Goal: Information Seeking & Learning: Check status

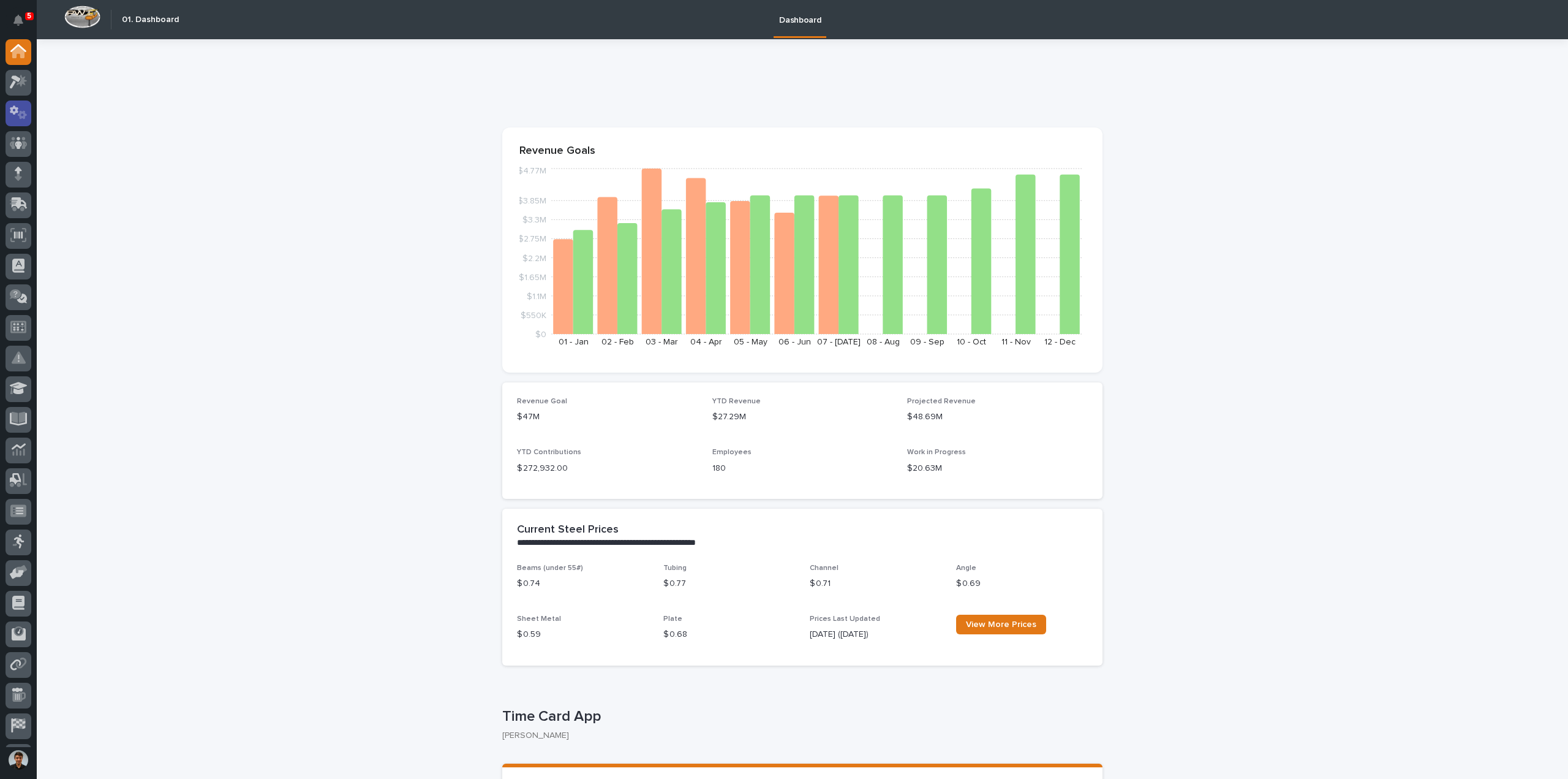
click at [31, 122] on div at bounding box center [18, 393] width 37 height 708
click at [21, 98] on div at bounding box center [18, 85] width 26 height 31
click at [20, 89] on div at bounding box center [18, 83] width 26 height 26
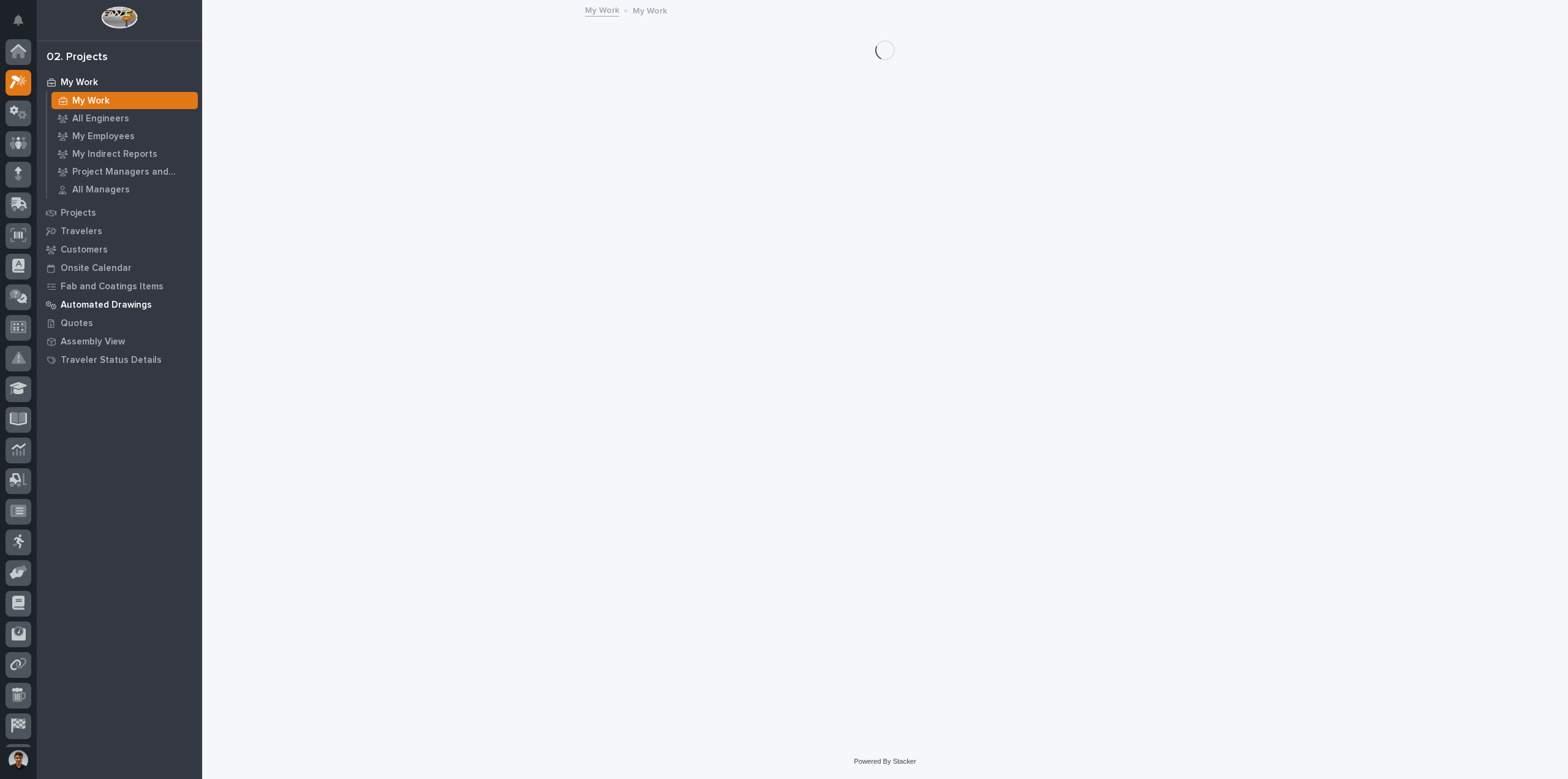
scroll to position [27, 0]
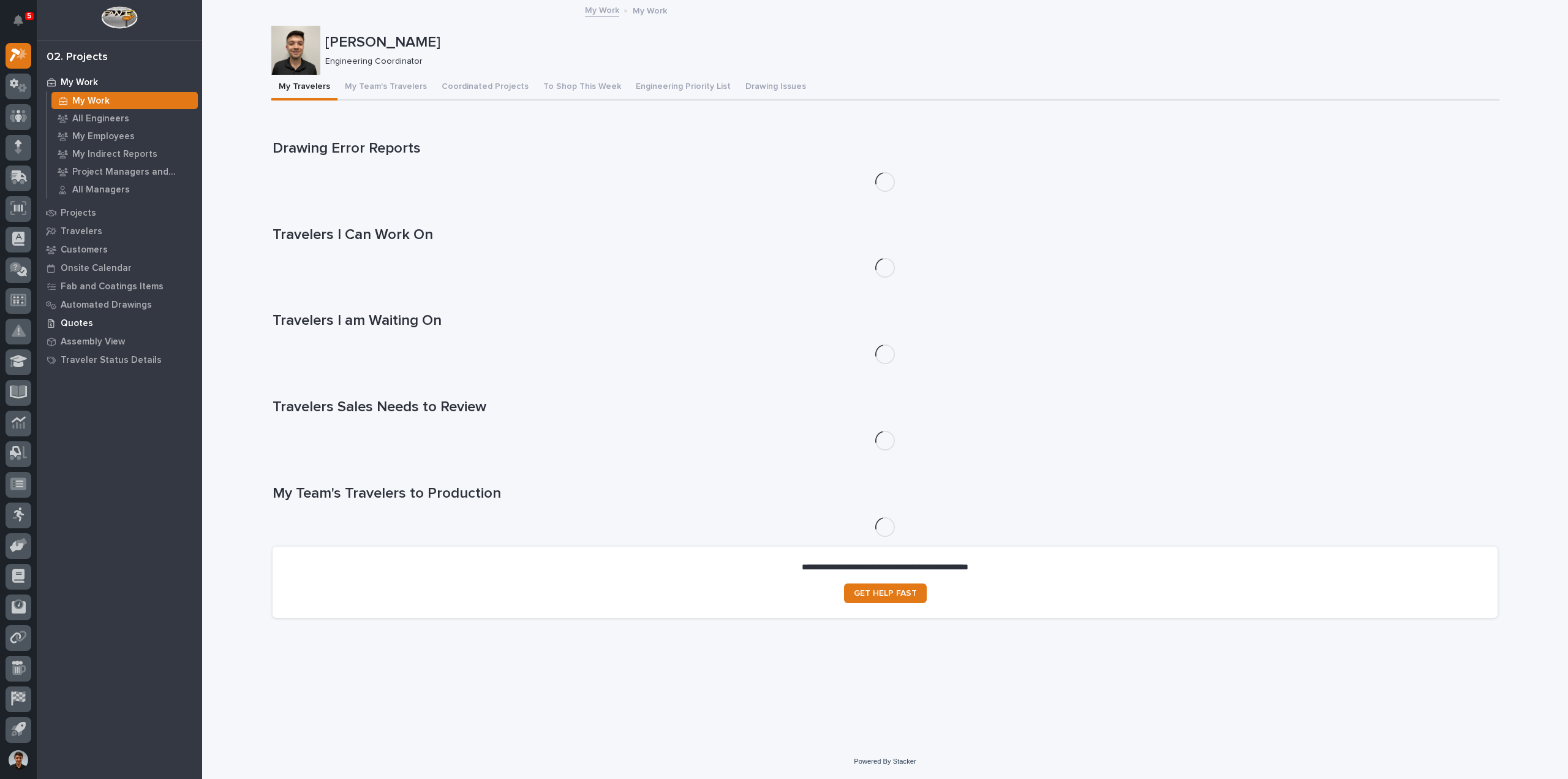
click at [88, 330] on div "Quotes" at bounding box center [119, 323] width 160 height 17
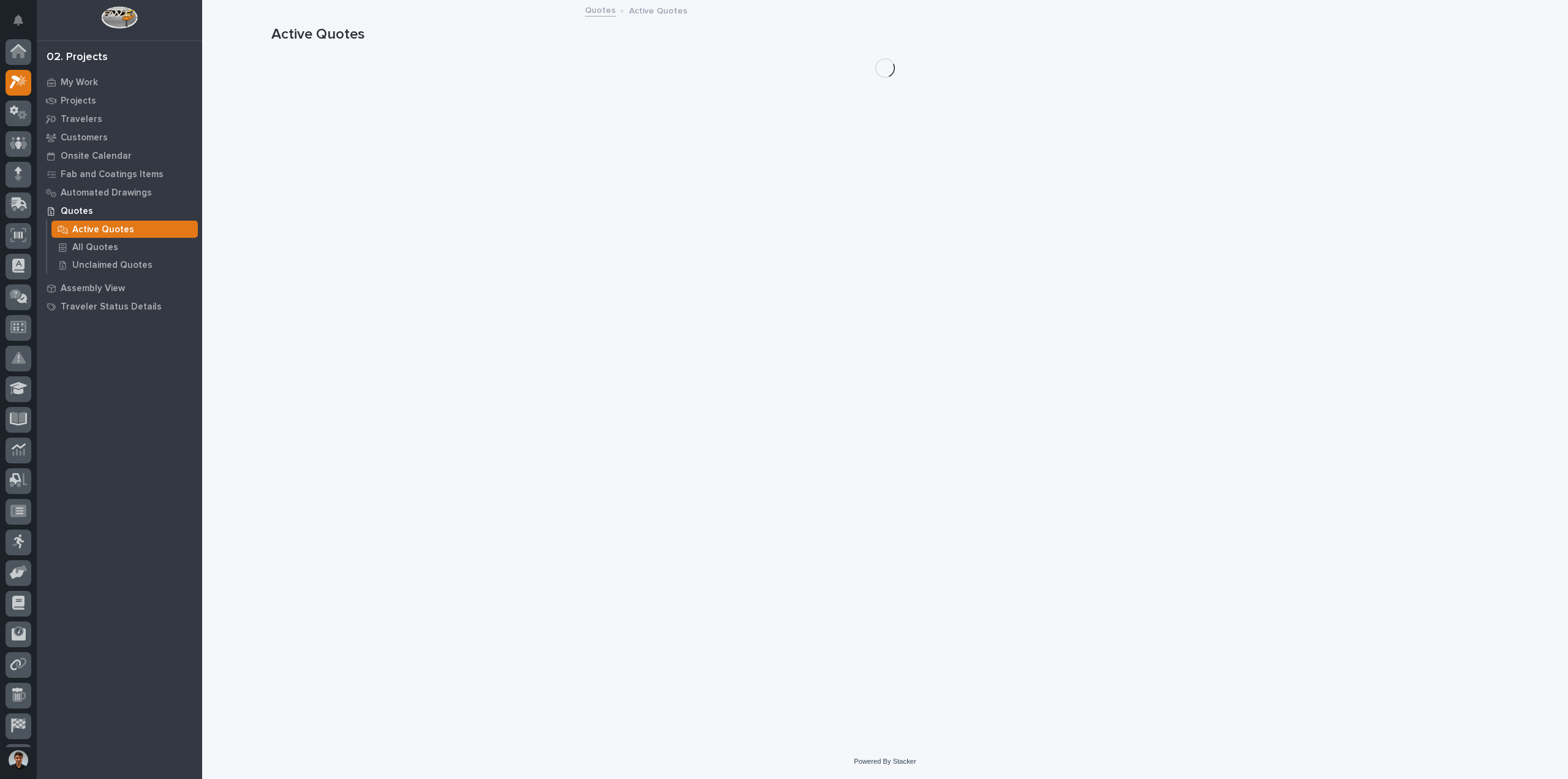
scroll to position [27, 0]
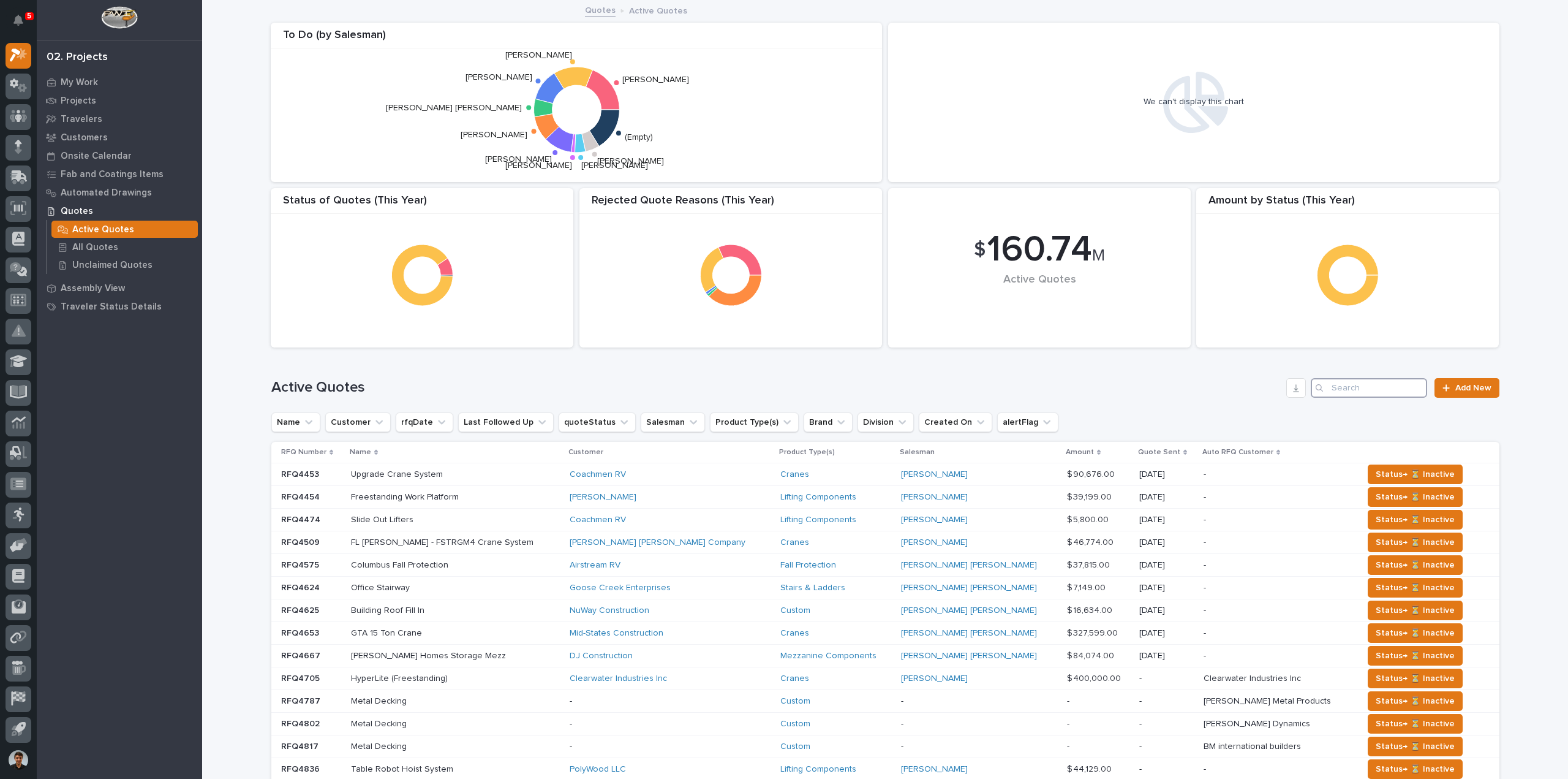
click at [1356, 393] on input "Search" at bounding box center [1368, 388] width 116 height 20
type input "[PERSON_NAME]"
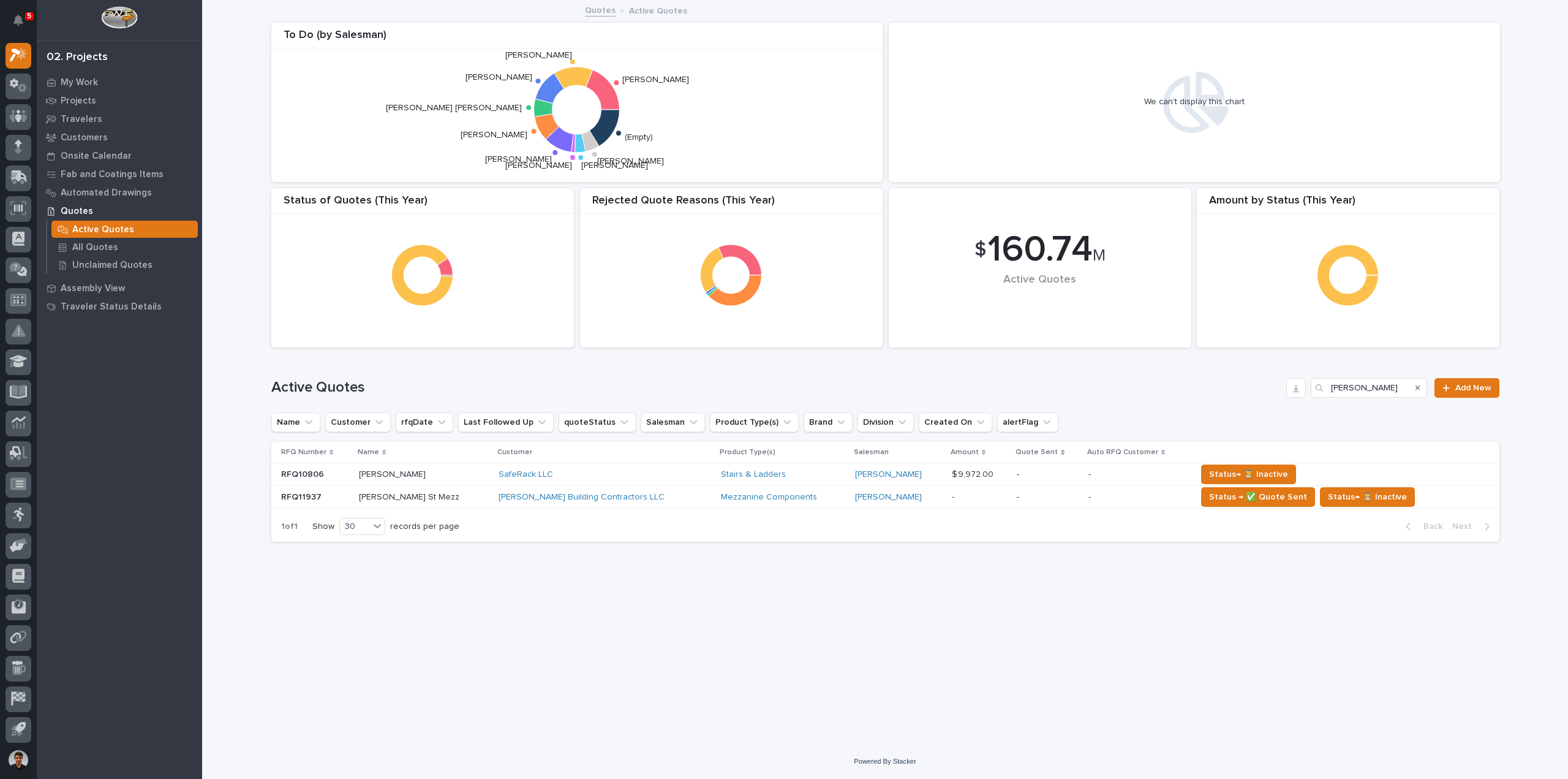
click at [433, 488] on div "[PERSON_NAME] St Mezz [PERSON_NAME] St Mezz" at bounding box center [424, 498] width 130 height 20
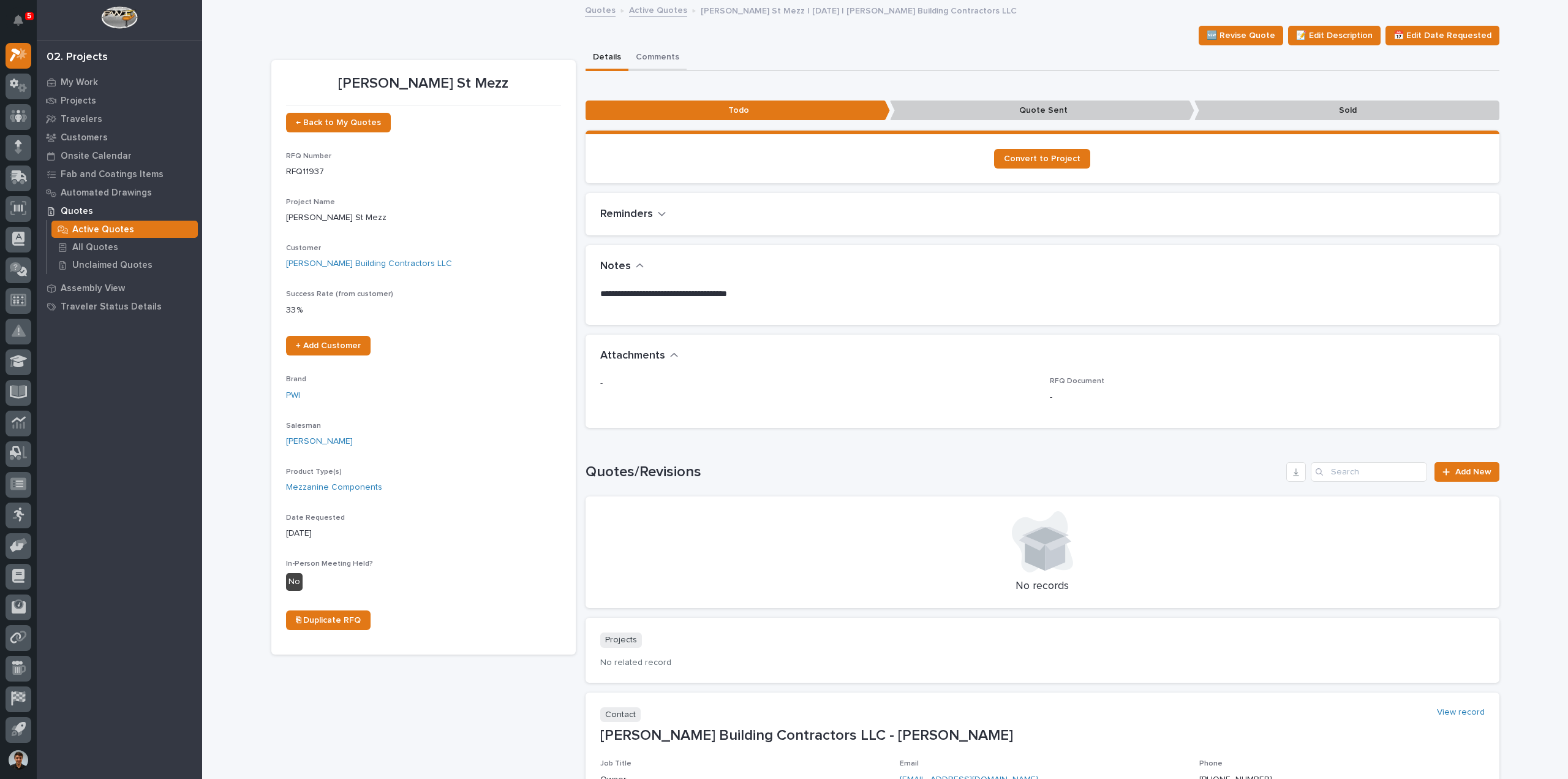
click at [659, 47] on button "Comments" at bounding box center [658, 58] width 58 height 26
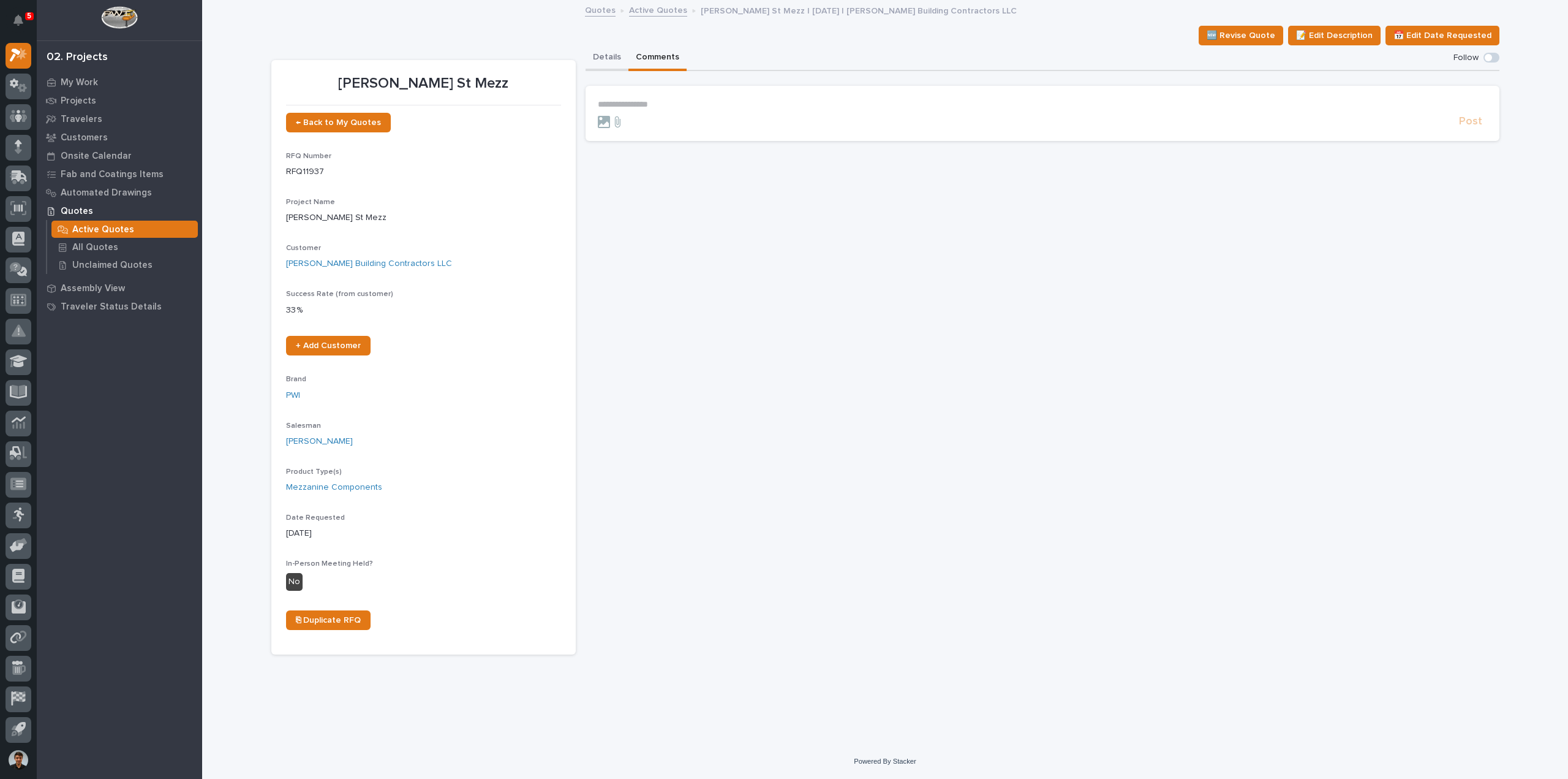
click at [607, 60] on button "Details" at bounding box center [607, 58] width 43 height 26
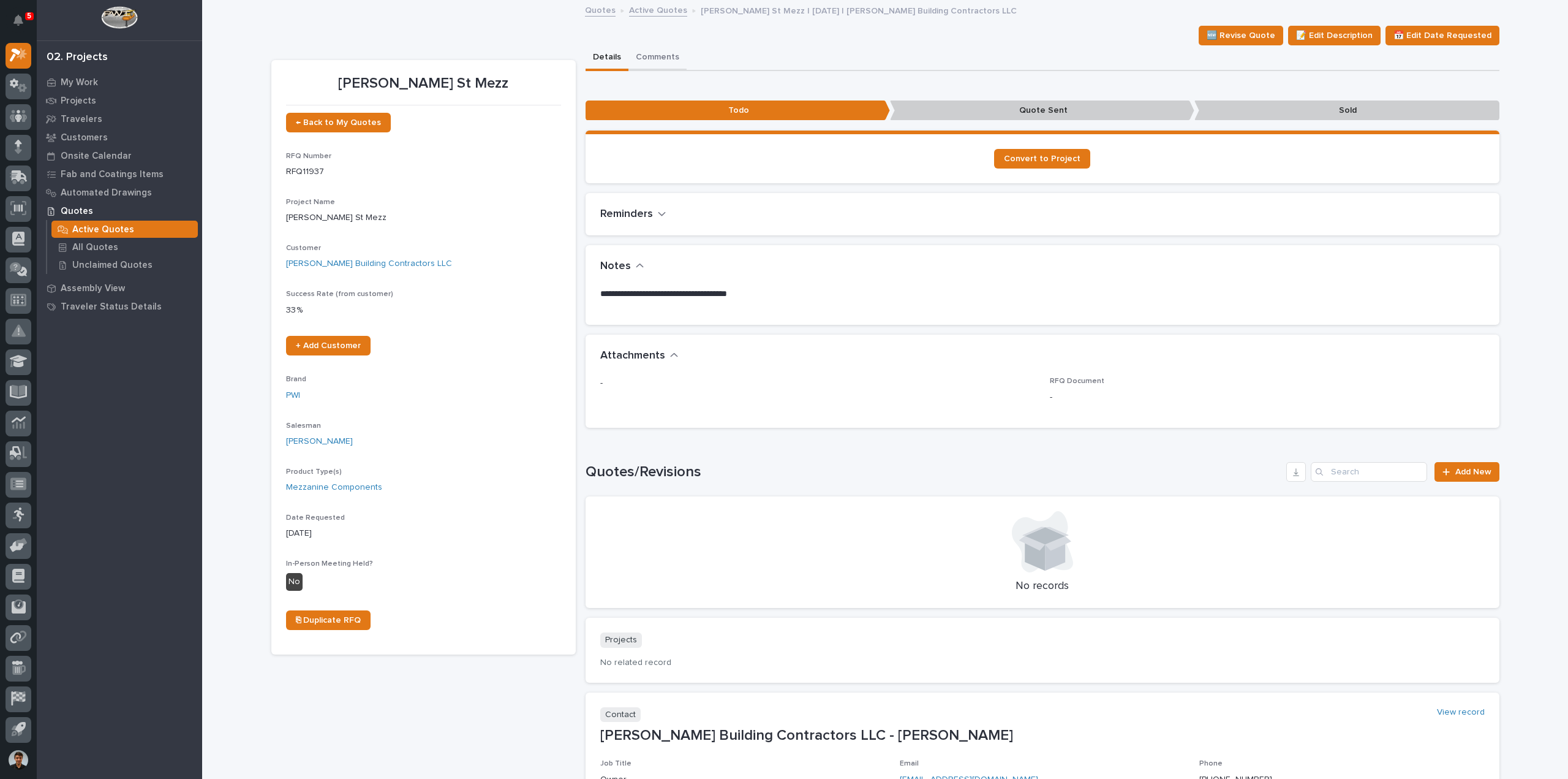
click at [653, 62] on button "Comments" at bounding box center [658, 58] width 58 height 26
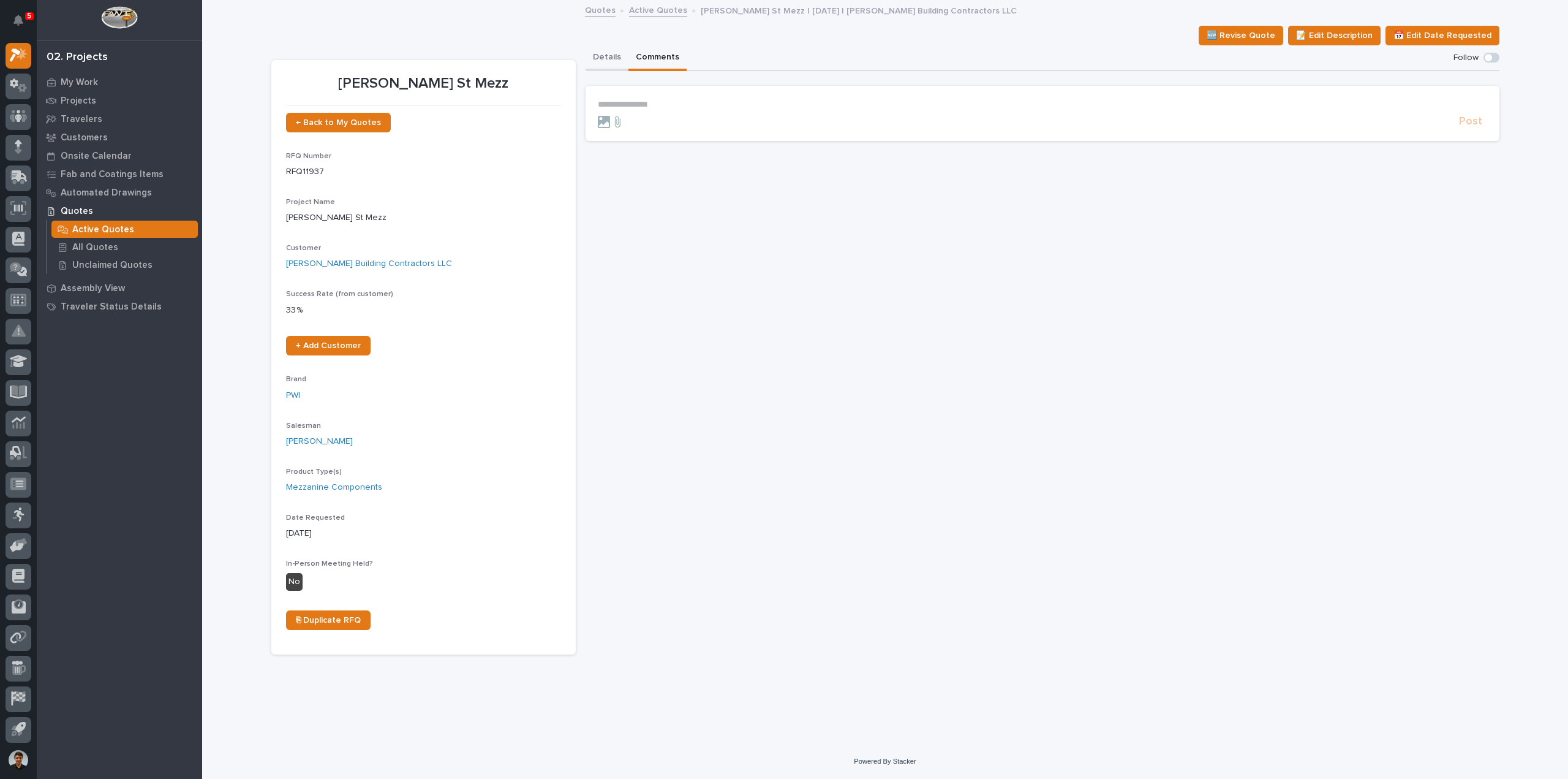
click at [609, 62] on button "Details" at bounding box center [607, 58] width 43 height 26
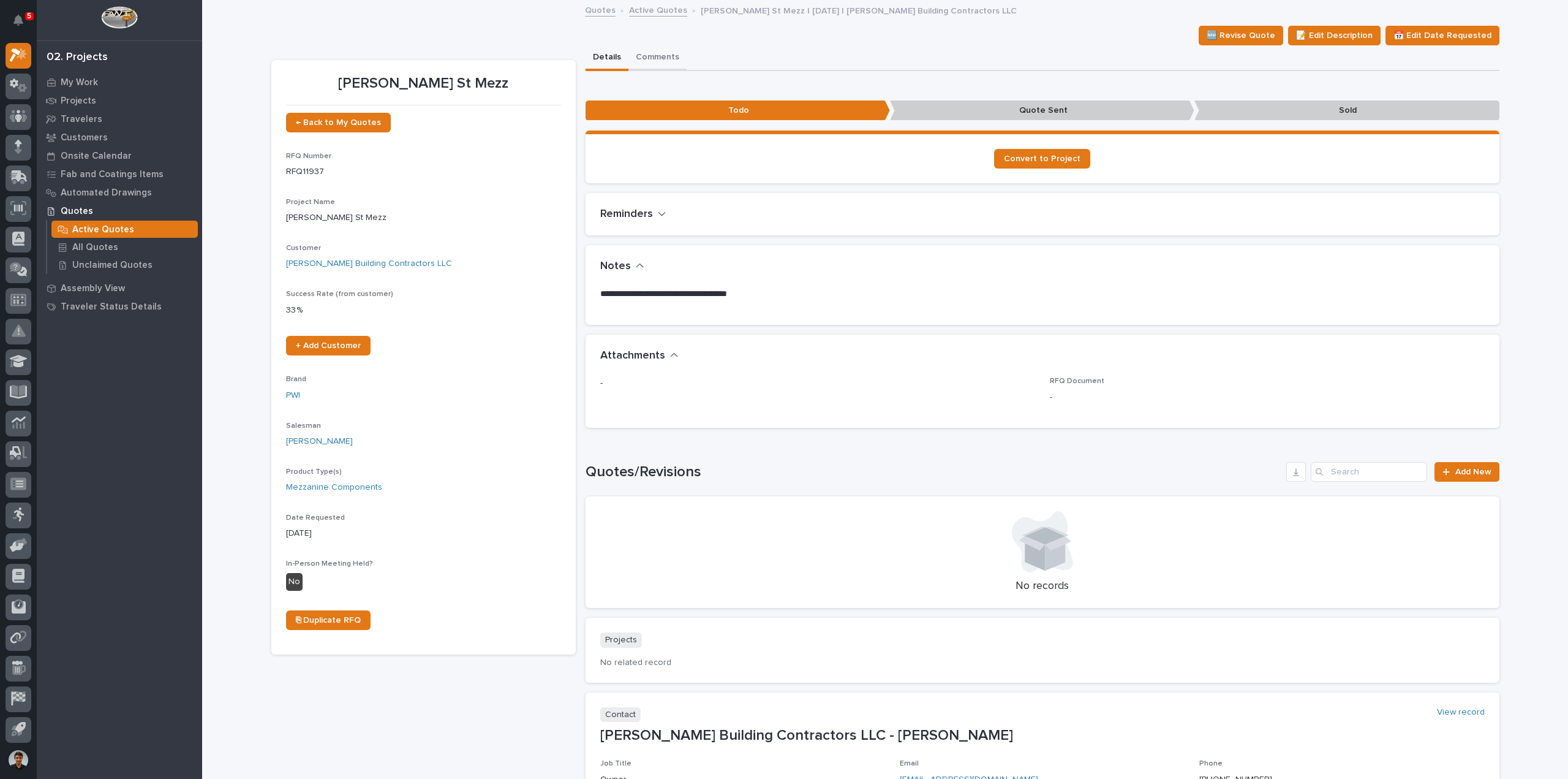
click at [655, 58] on button "Comments" at bounding box center [658, 58] width 58 height 26
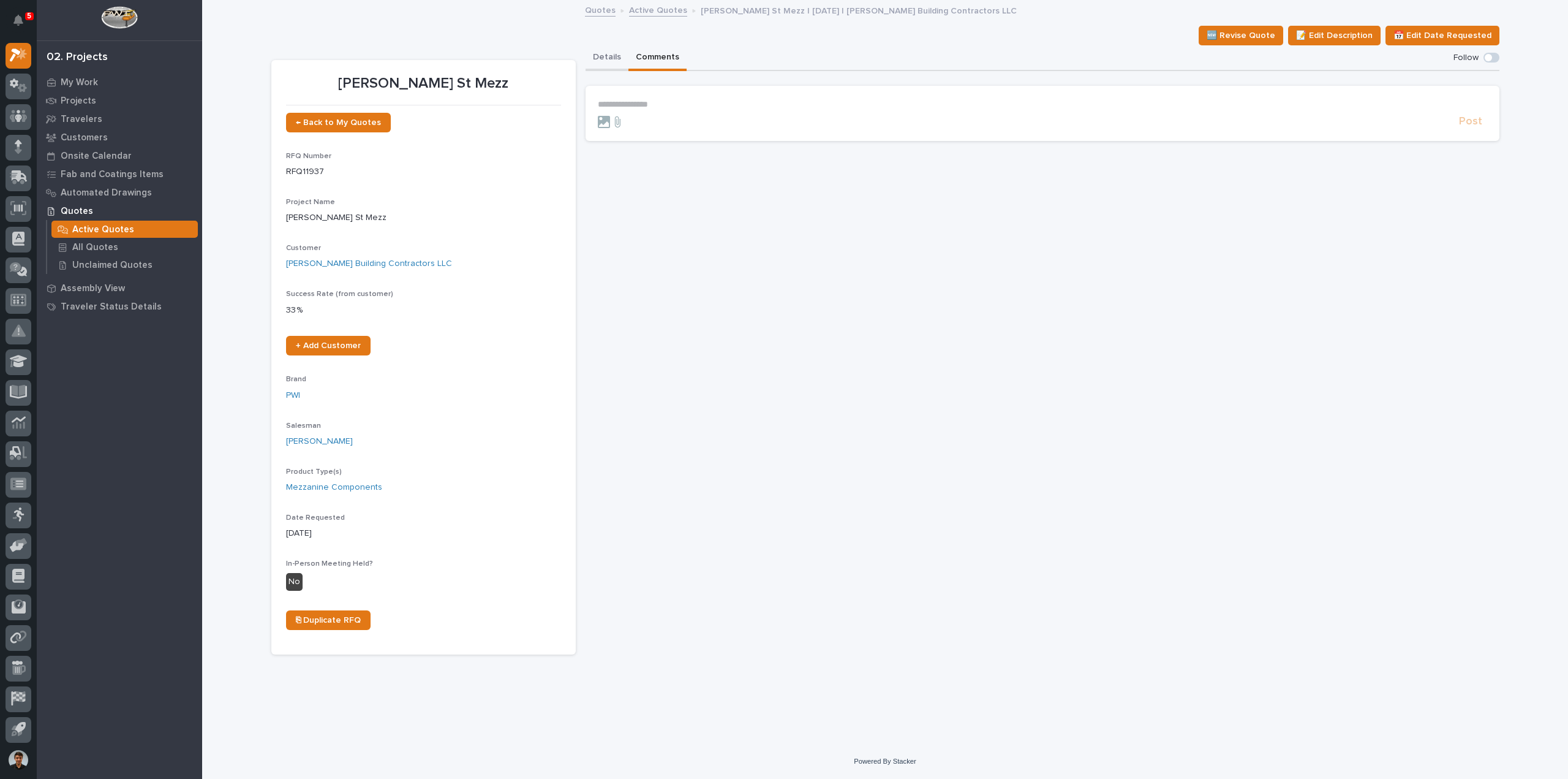
click at [620, 60] on button "Details" at bounding box center [607, 58] width 43 height 26
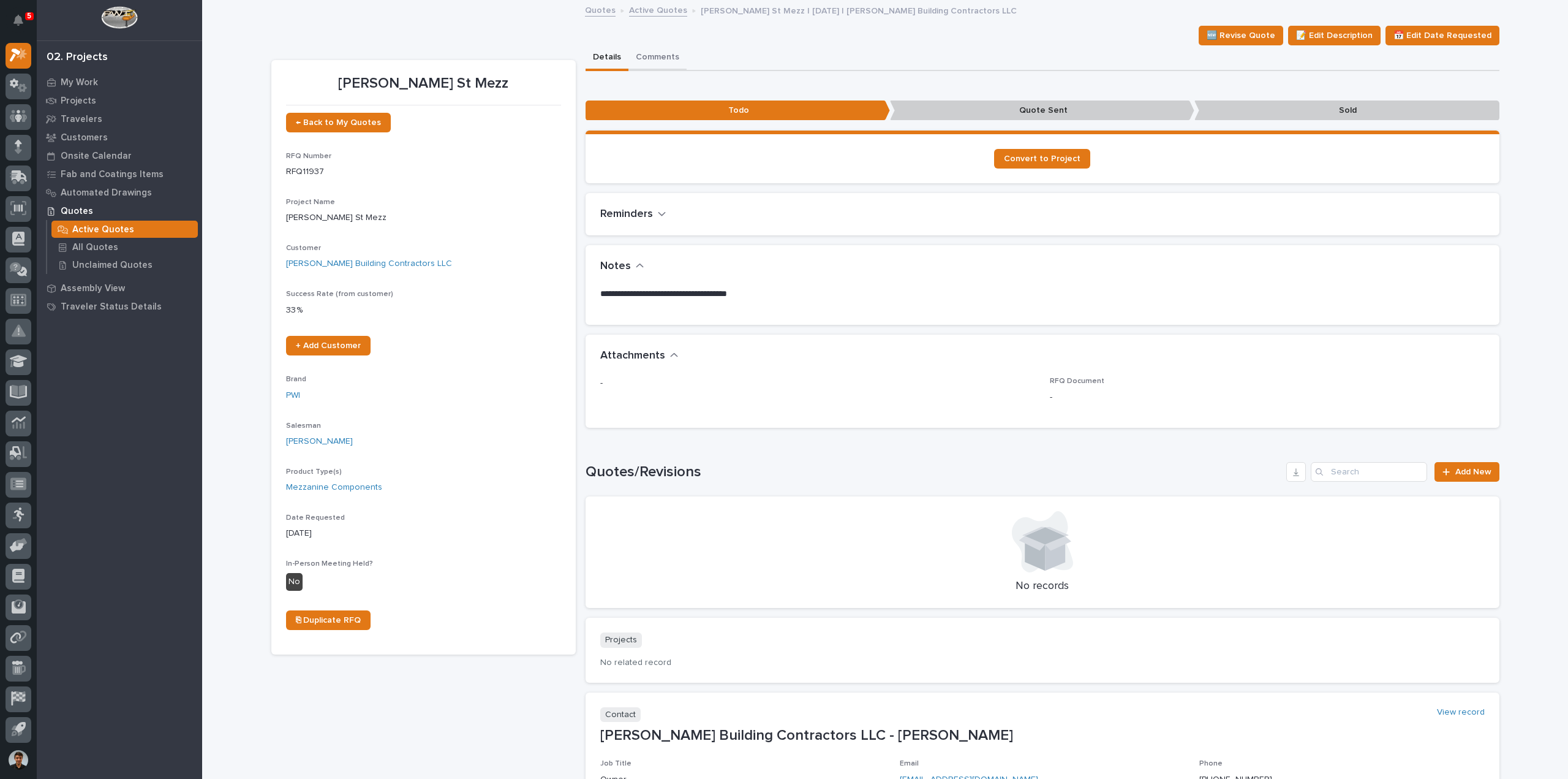
click at [669, 62] on button "Comments" at bounding box center [658, 58] width 58 height 26
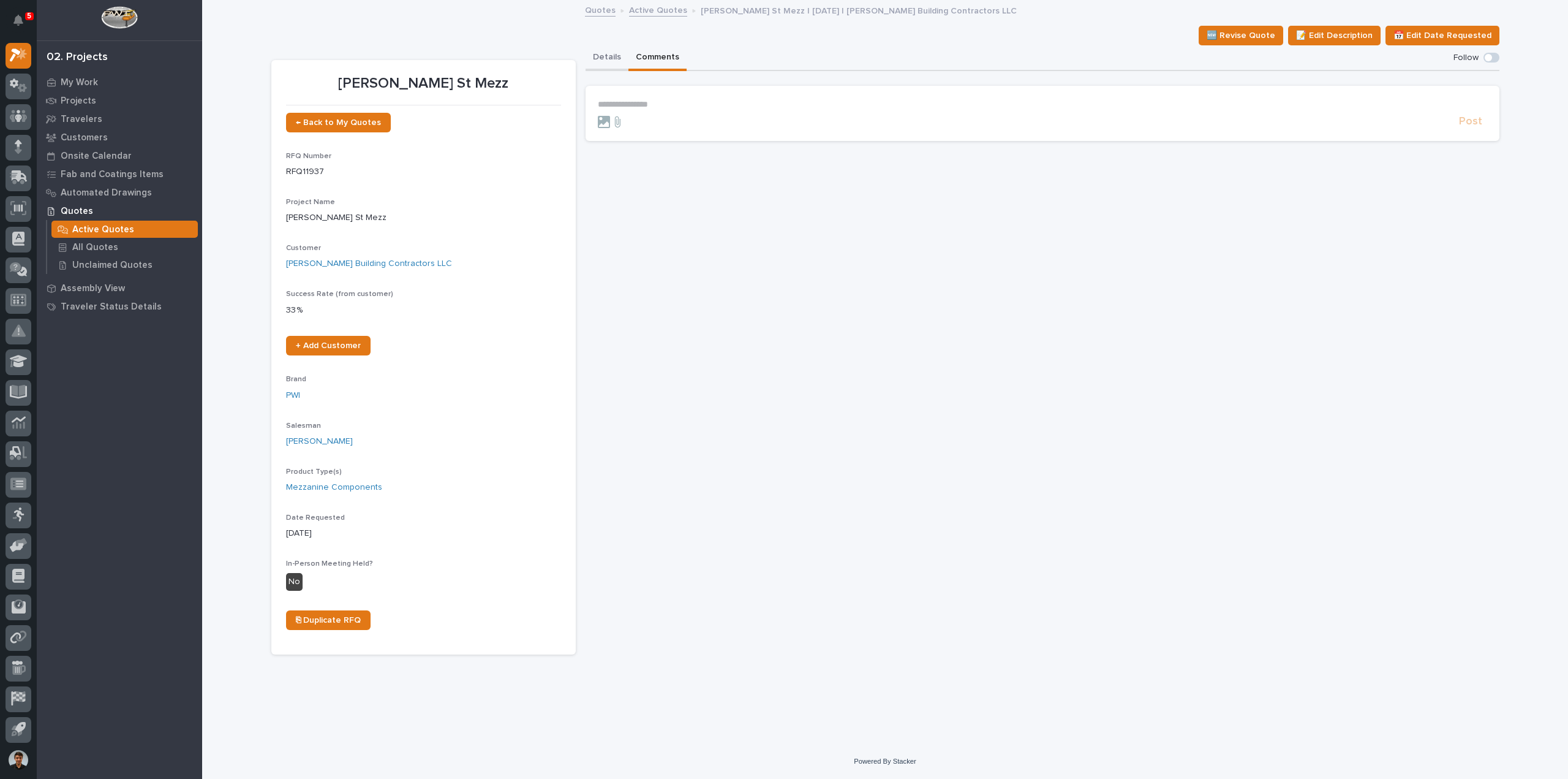
click at [605, 67] on button "Details" at bounding box center [607, 58] width 43 height 26
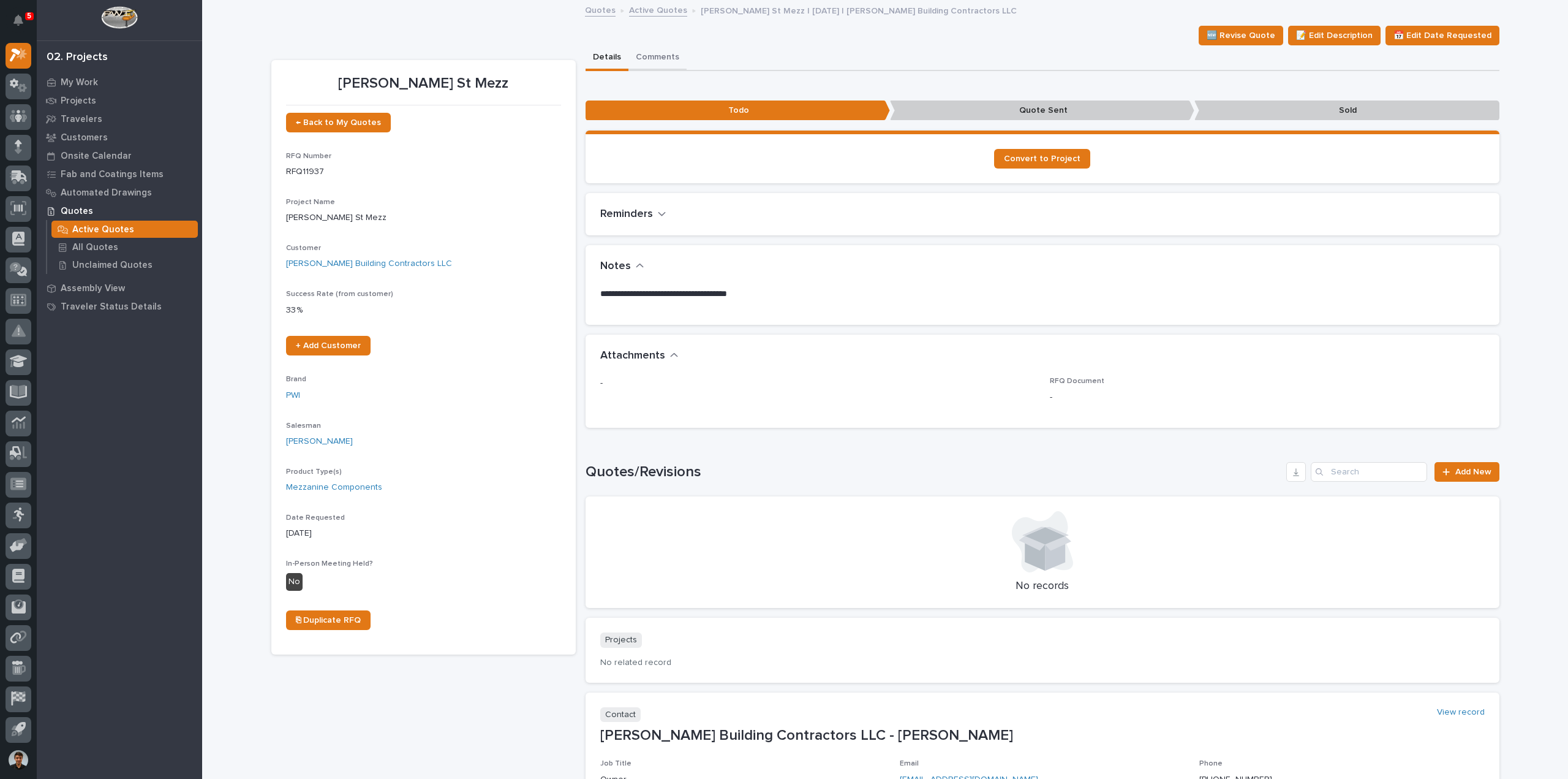
click at [635, 58] on button "Comments" at bounding box center [658, 58] width 58 height 26
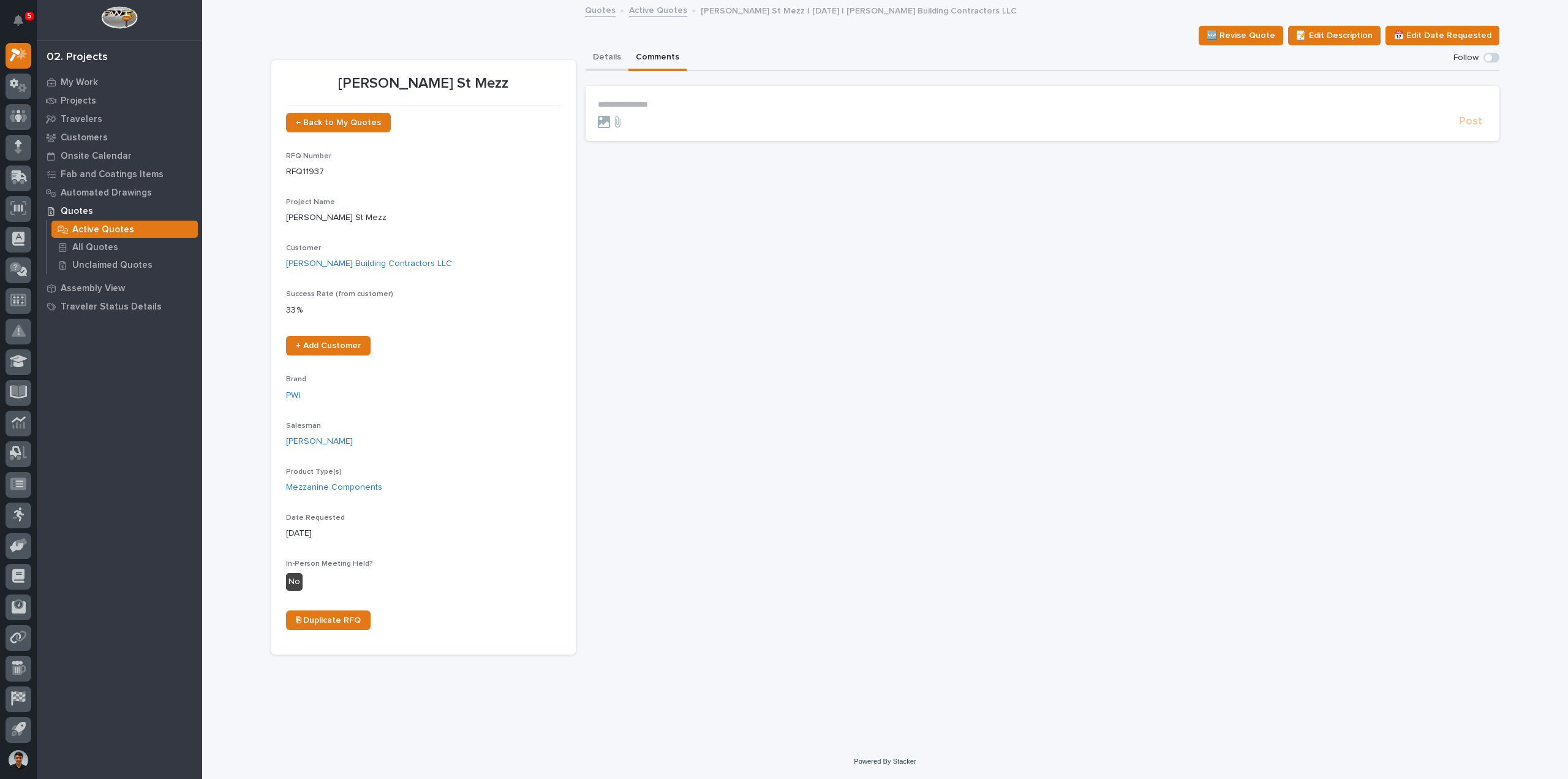
click at [602, 58] on button "Details" at bounding box center [607, 58] width 43 height 26
click at [647, 54] on button "Comments" at bounding box center [658, 58] width 58 height 26
click at [591, 60] on button "Details" at bounding box center [607, 58] width 43 height 26
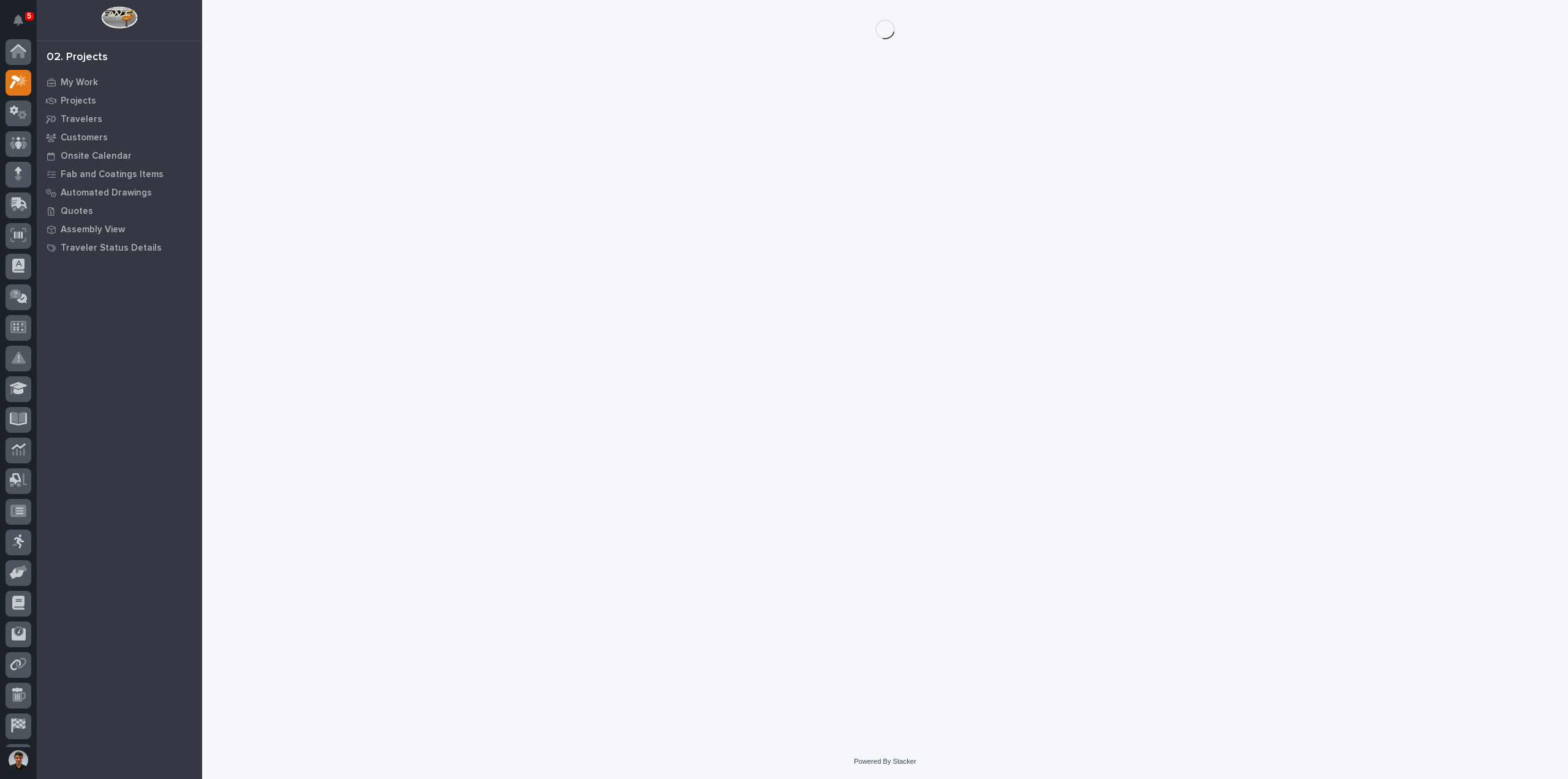
scroll to position [27, 0]
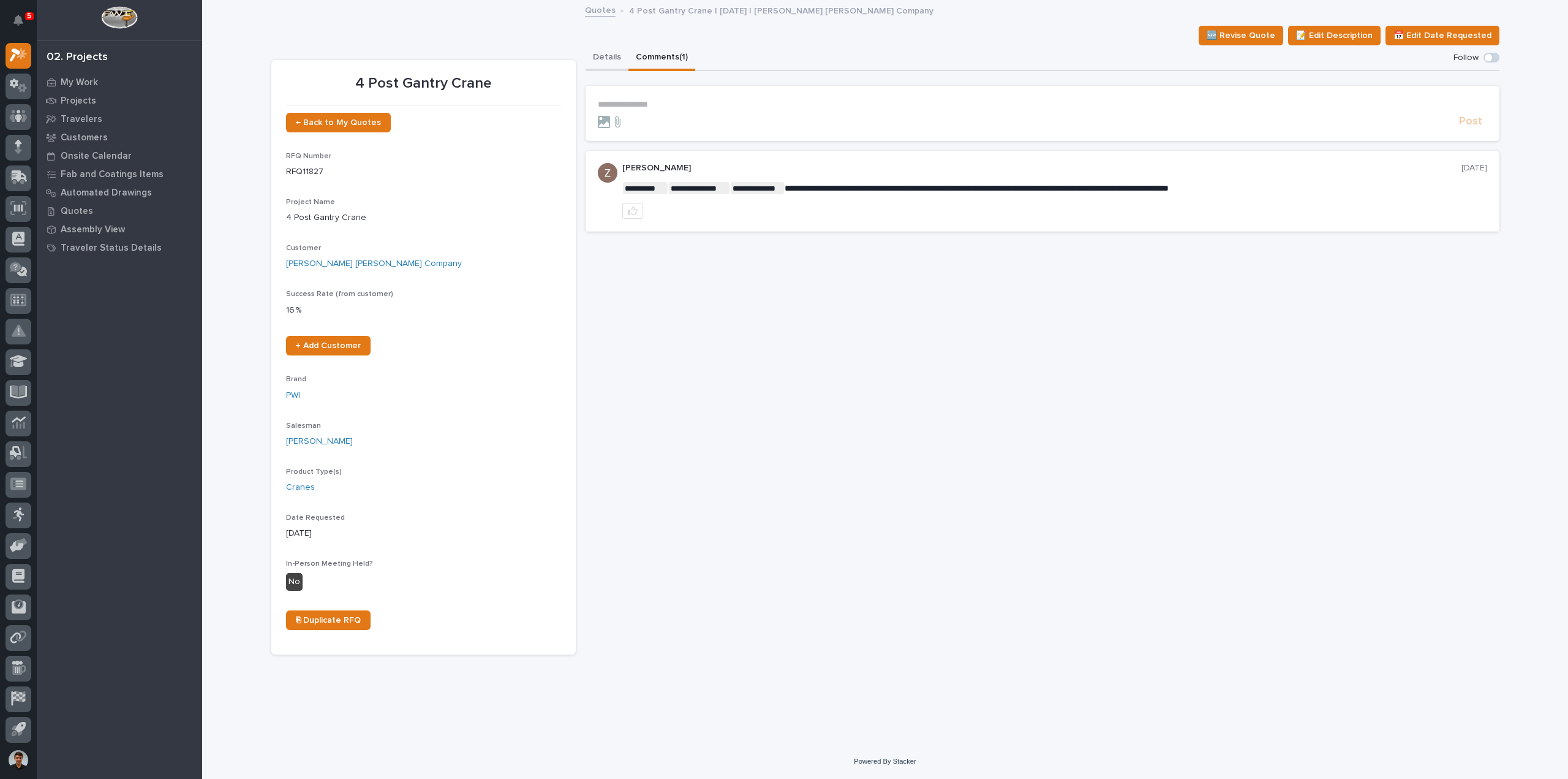
click at [605, 51] on button "Details" at bounding box center [607, 58] width 43 height 26
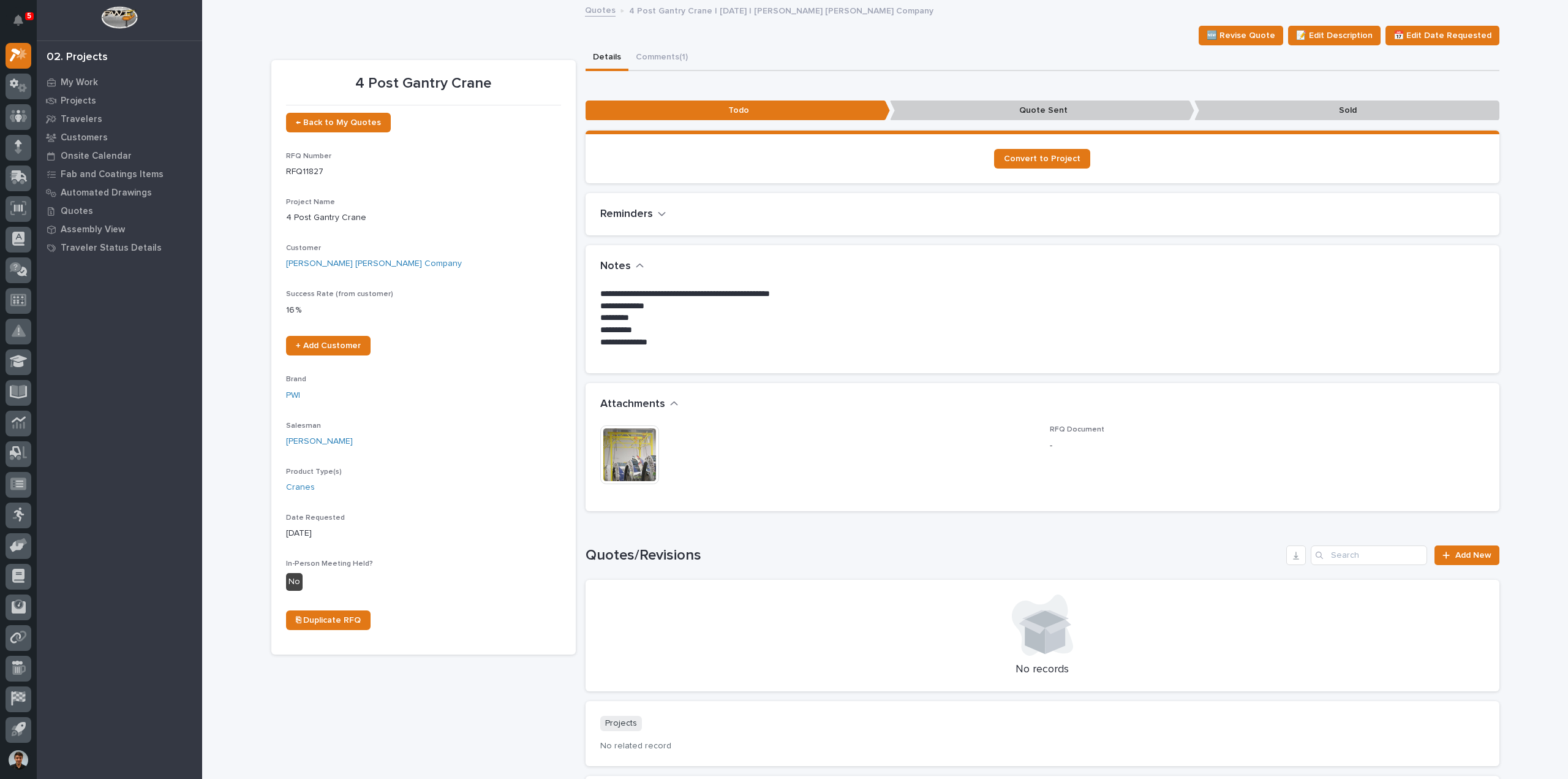
click at [632, 439] on img at bounding box center [629, 454] width 59 height 59
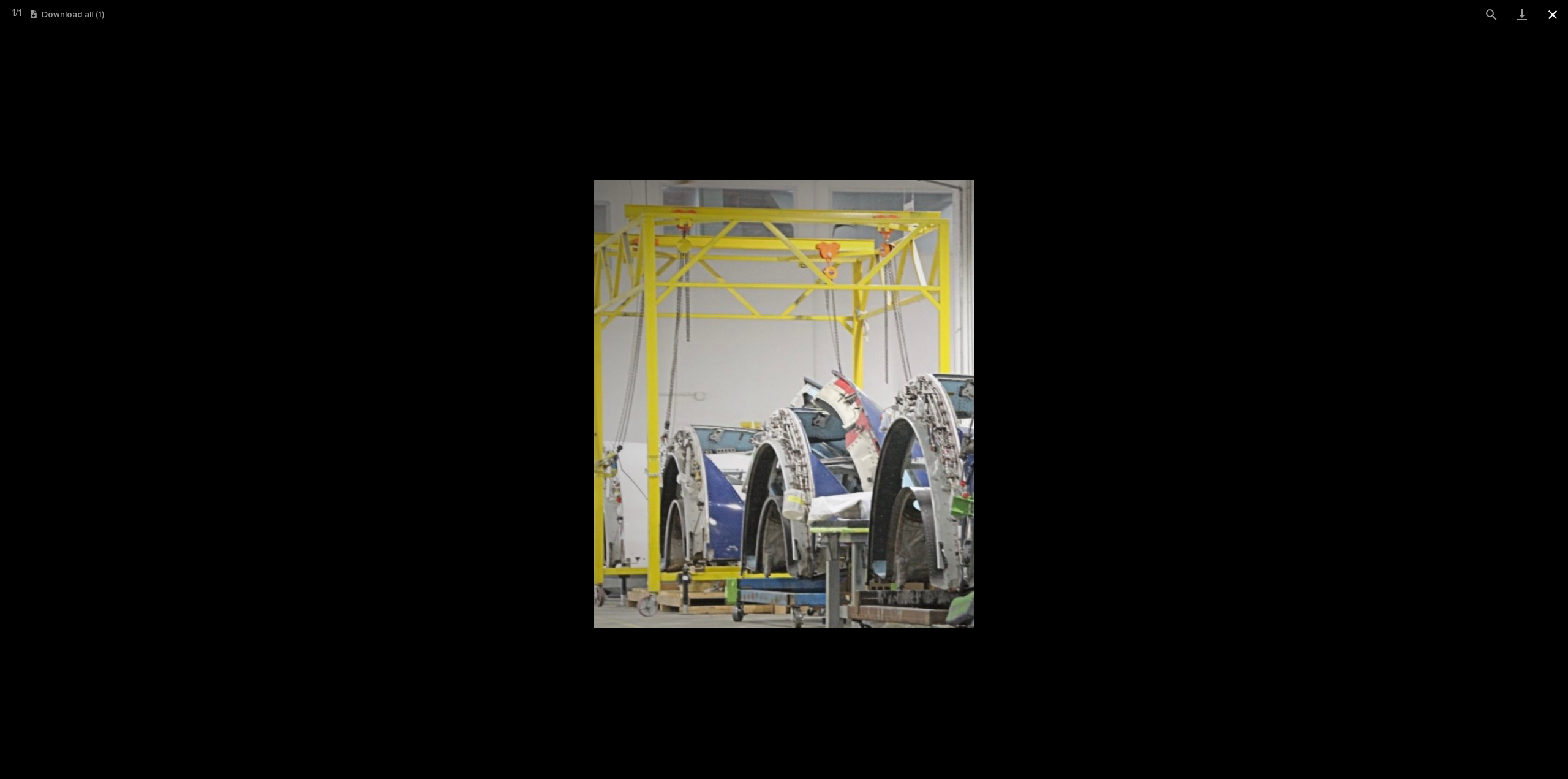
click at [1552, 10] on button "Close gallery" at bounding box center [1552, 14] width 31 height 29
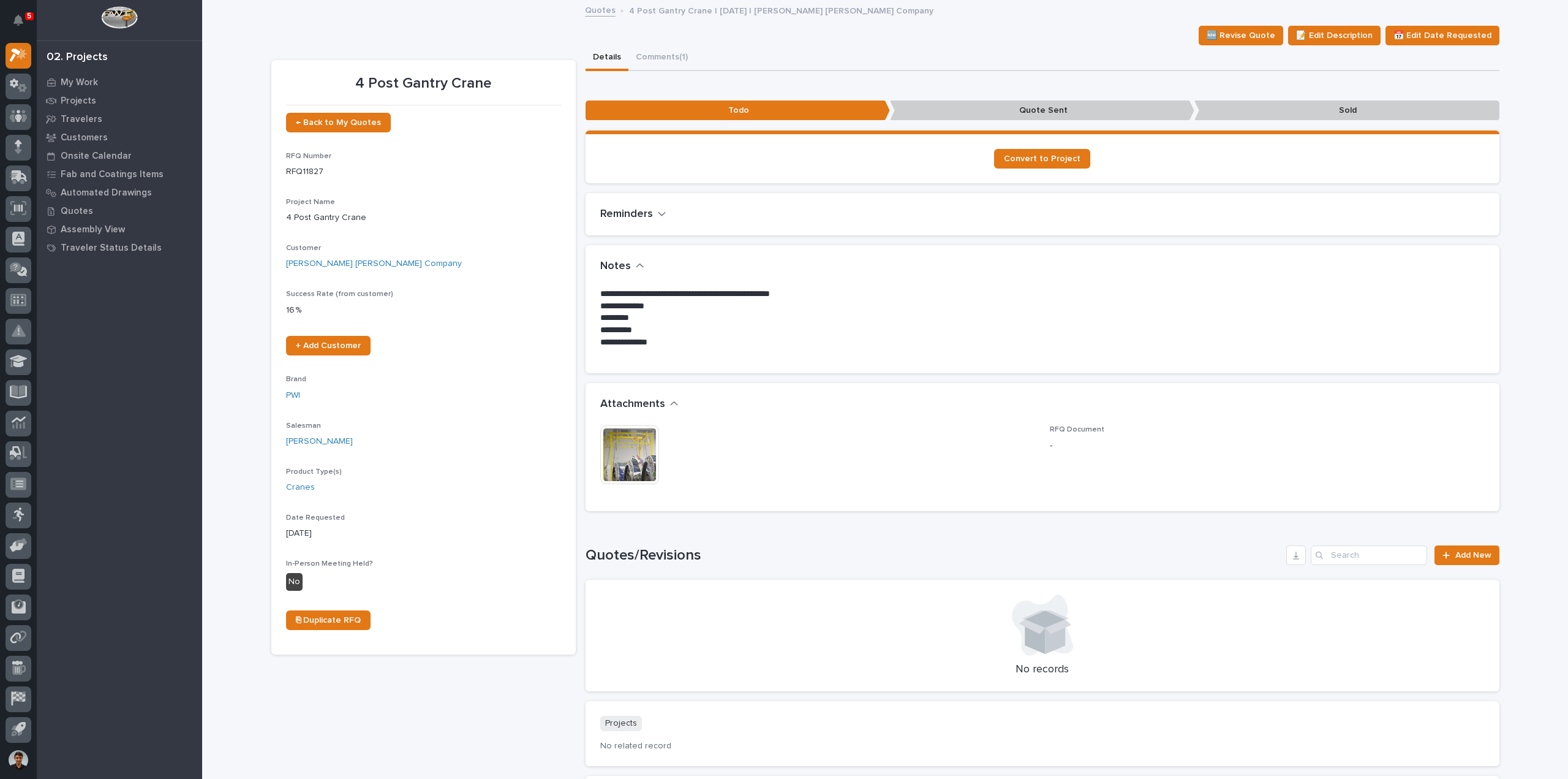
click at [630, 459] on img at bounding box center [629, 454] width 59 height 59
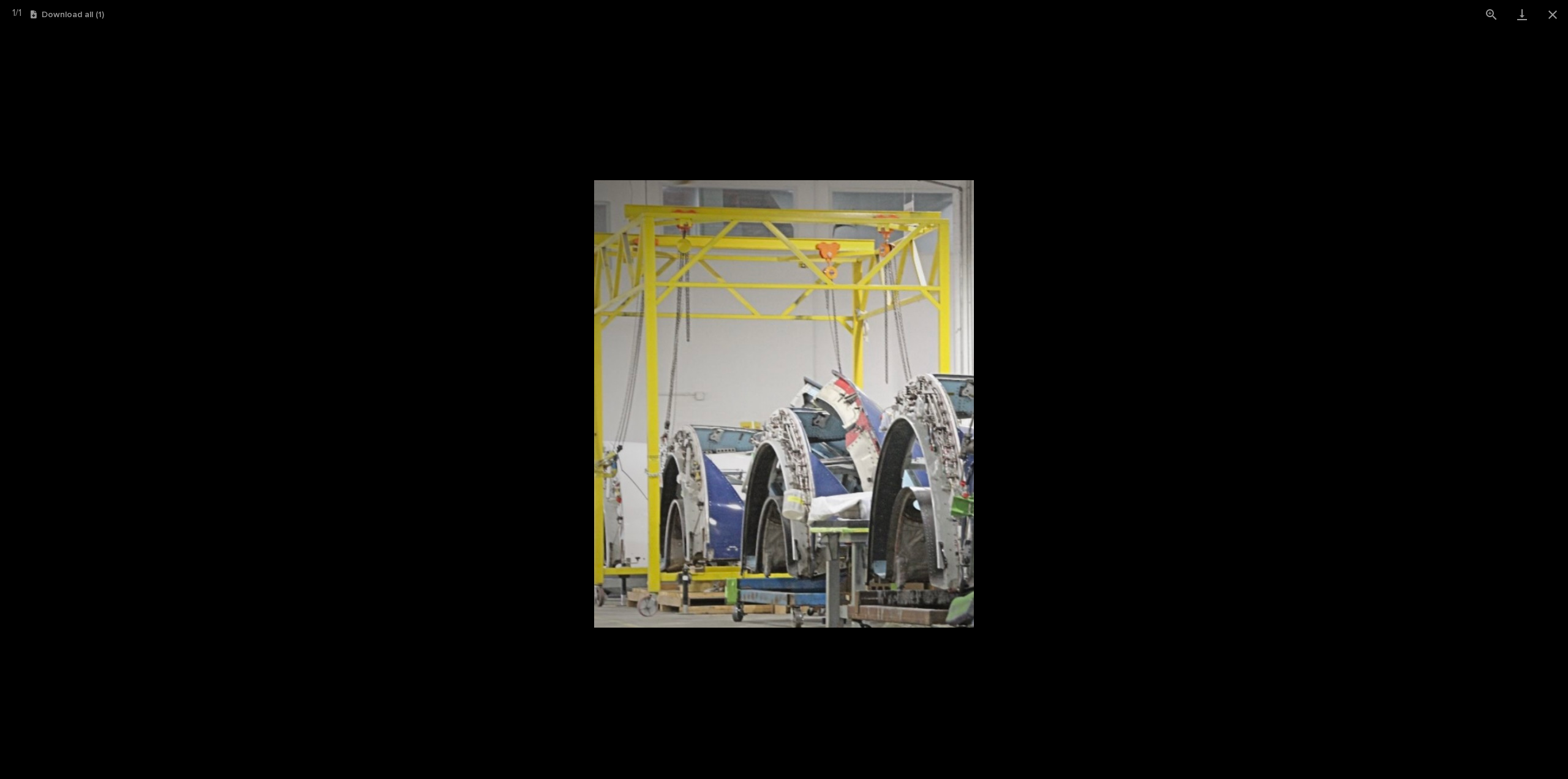
click at [1383, 217] on picture at bounding box center [784, 403] width 1568 height 750
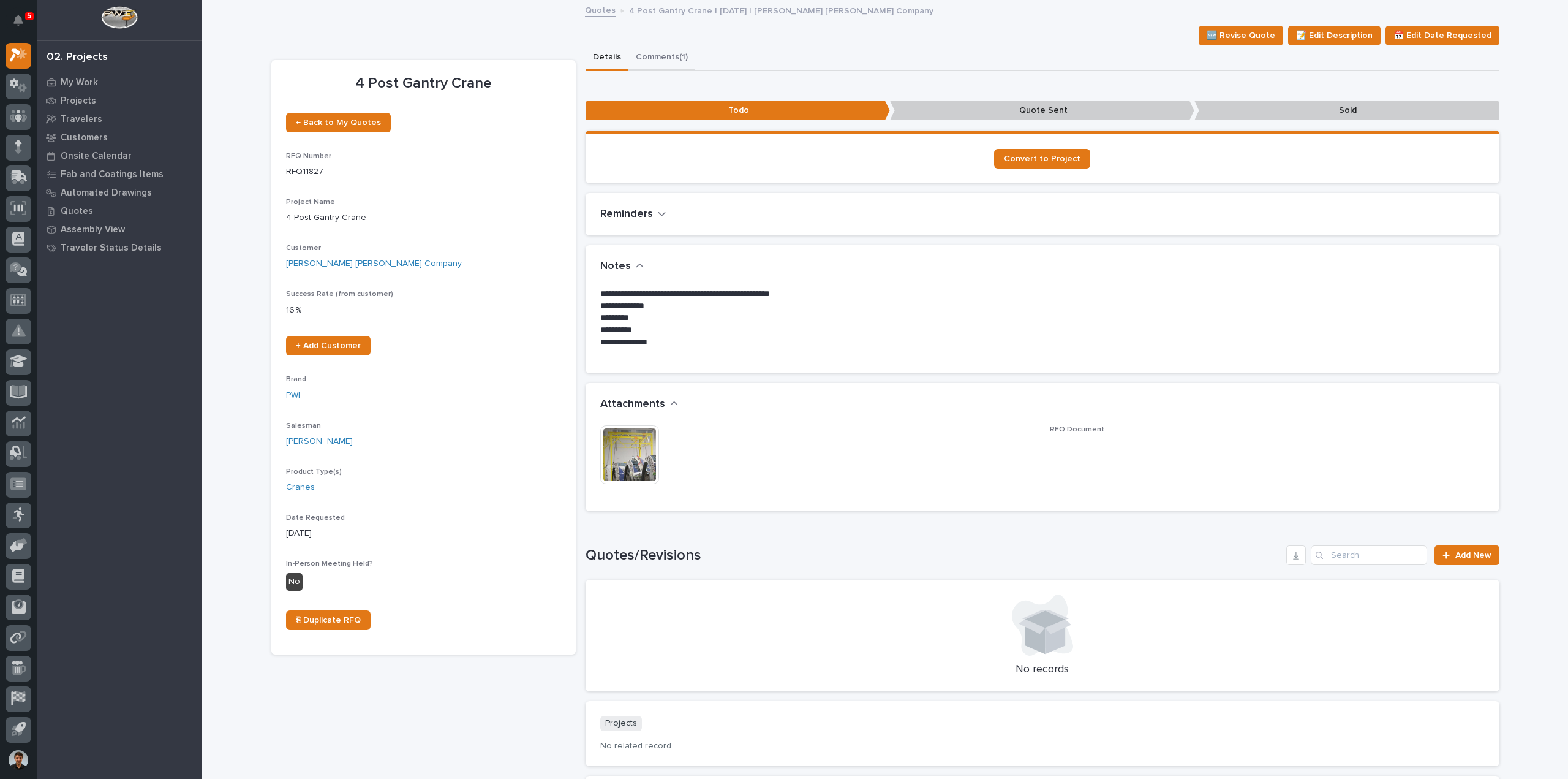
click at [664, 67] on button "Comments (1)" at bounding box center [662, 58] width 67 height 26
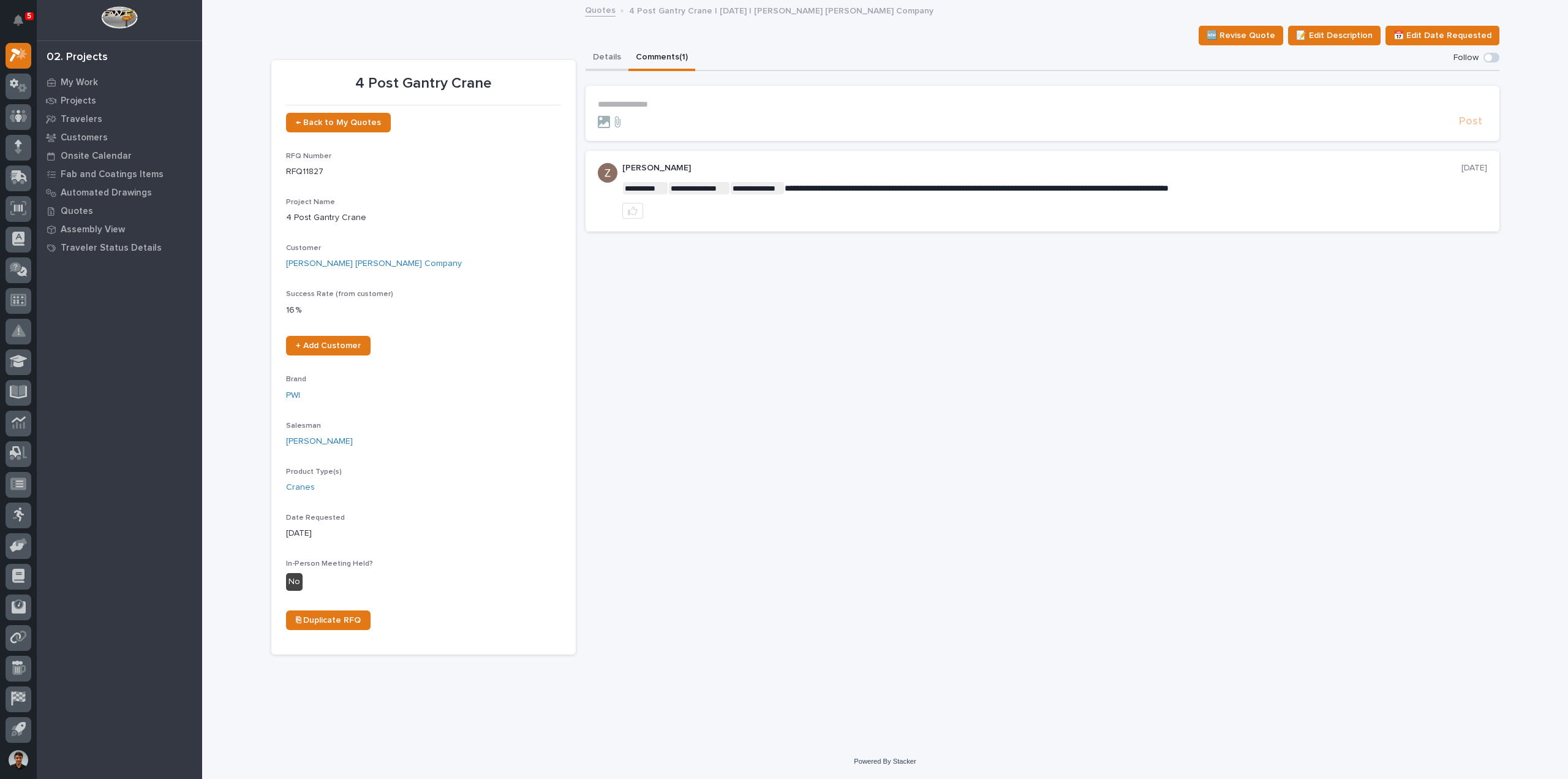
click at [604, 60] on button "Details" at bounding box center [607, 58] width 43 height 26
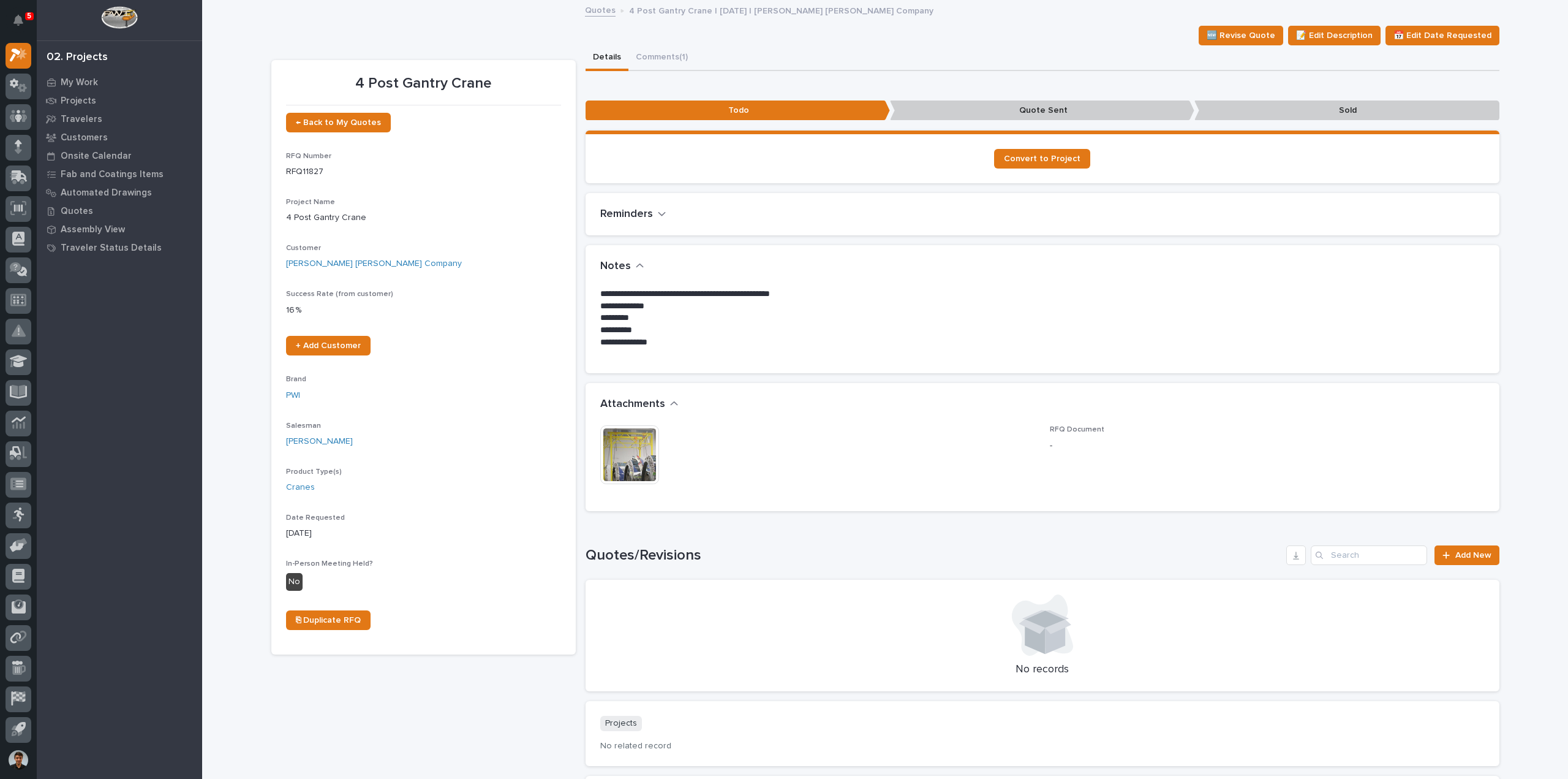
click at [625, 469] on img at bounding box center [629, 454] width 59 height 59
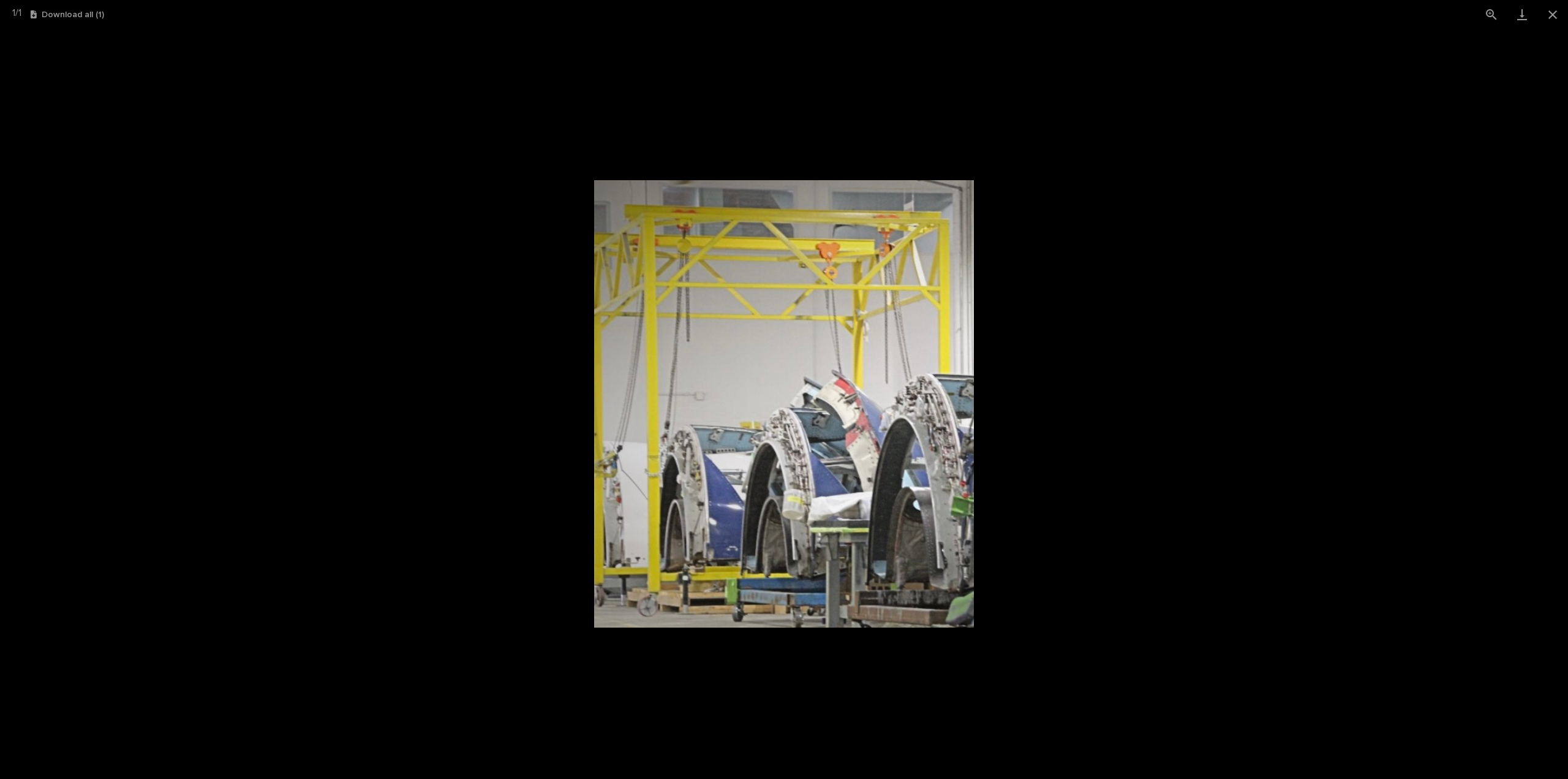
click at [1212, 204] on picture at bounding box center [784, 403] width 1568 height 750
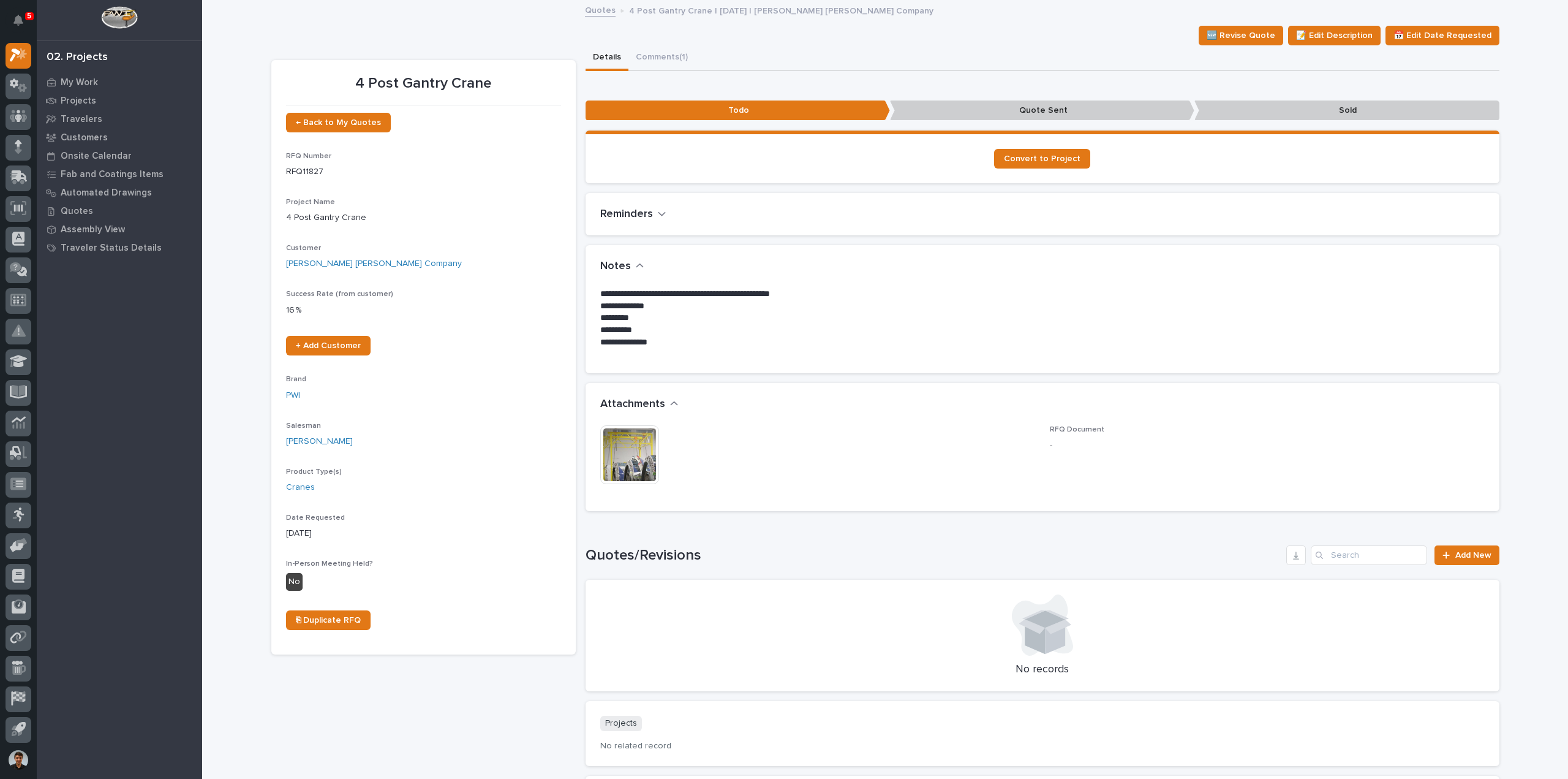
click at [609, 447] on img at bounding box center [629, 454] width 59 height 59
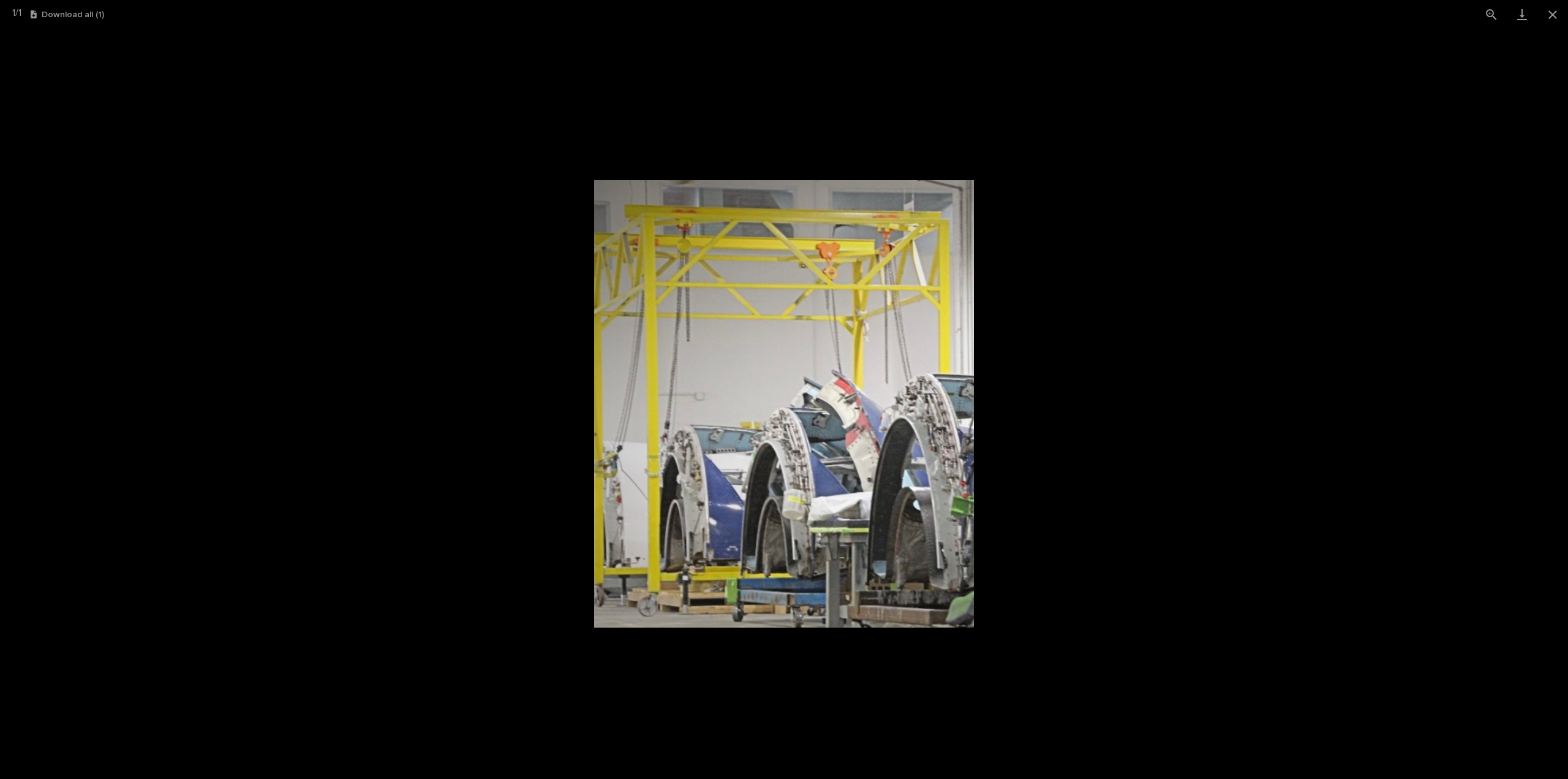
click at [1197, 442] on picture at bounding box center [784, 403] width 1568 height 750
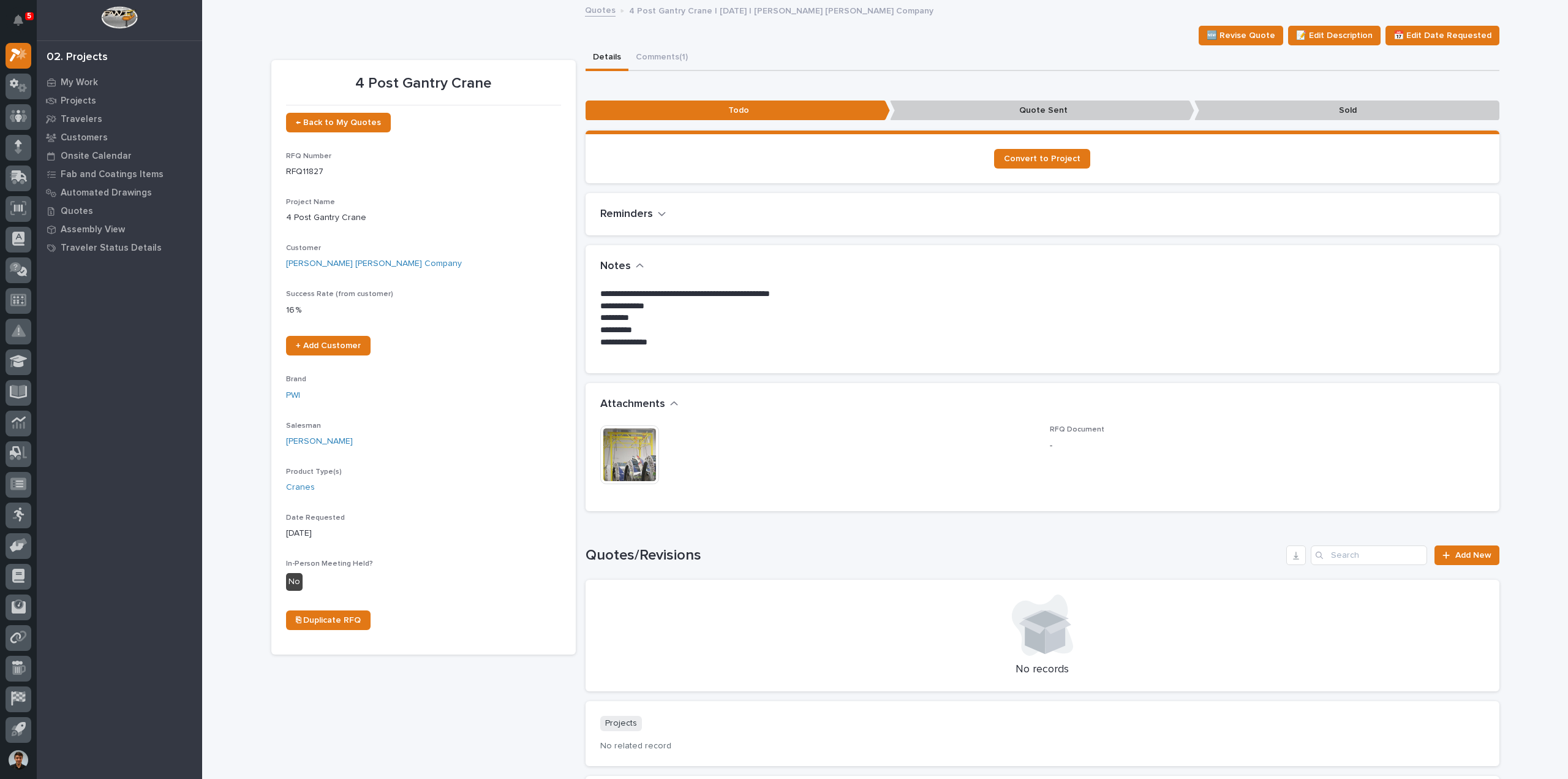
click at [601, 463] on img at bounding box center [629, 454] width 59 height 59
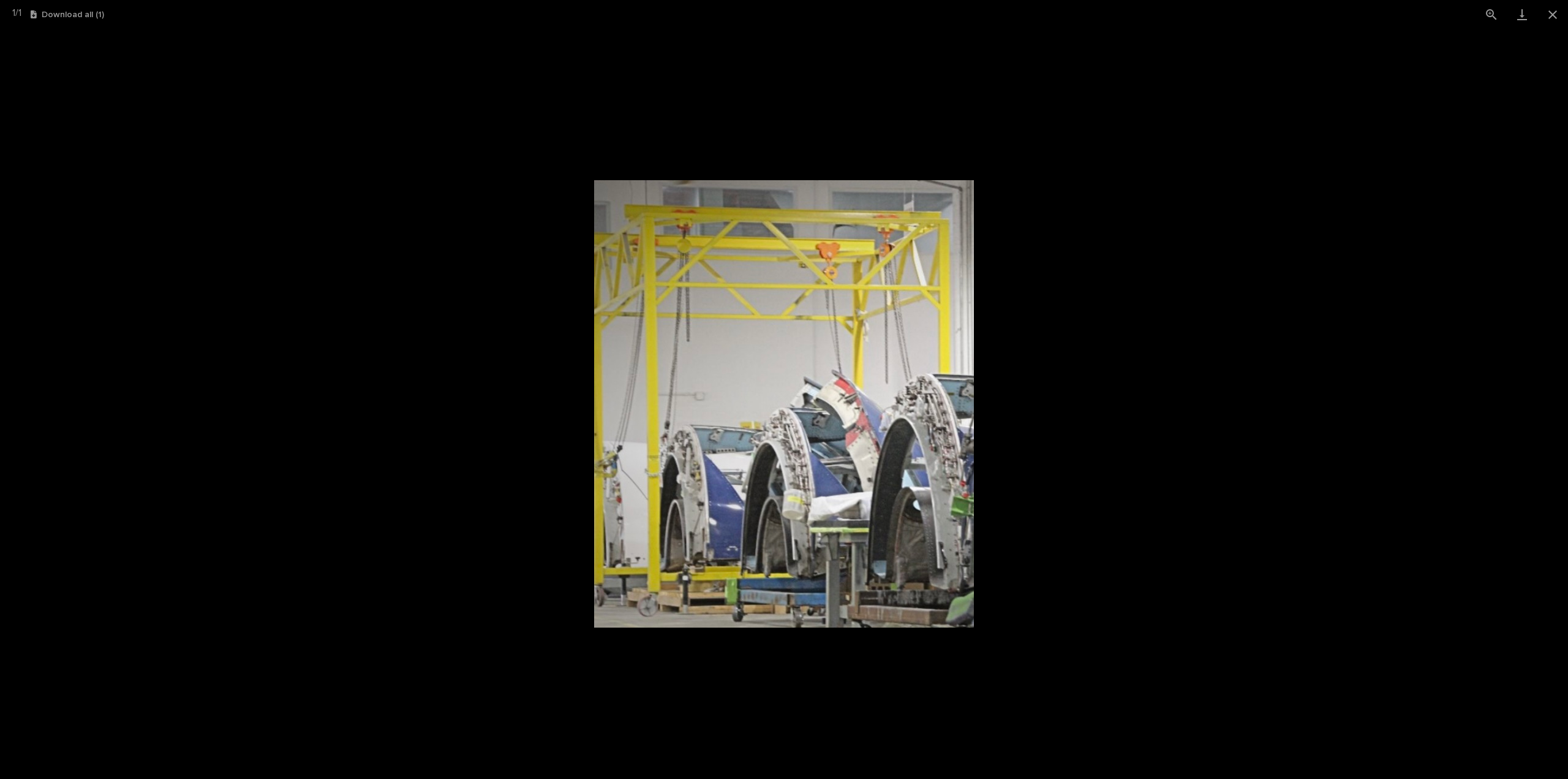
click at [1110, 372] on picture at bounding box center [784, 403] width 1568 height 750
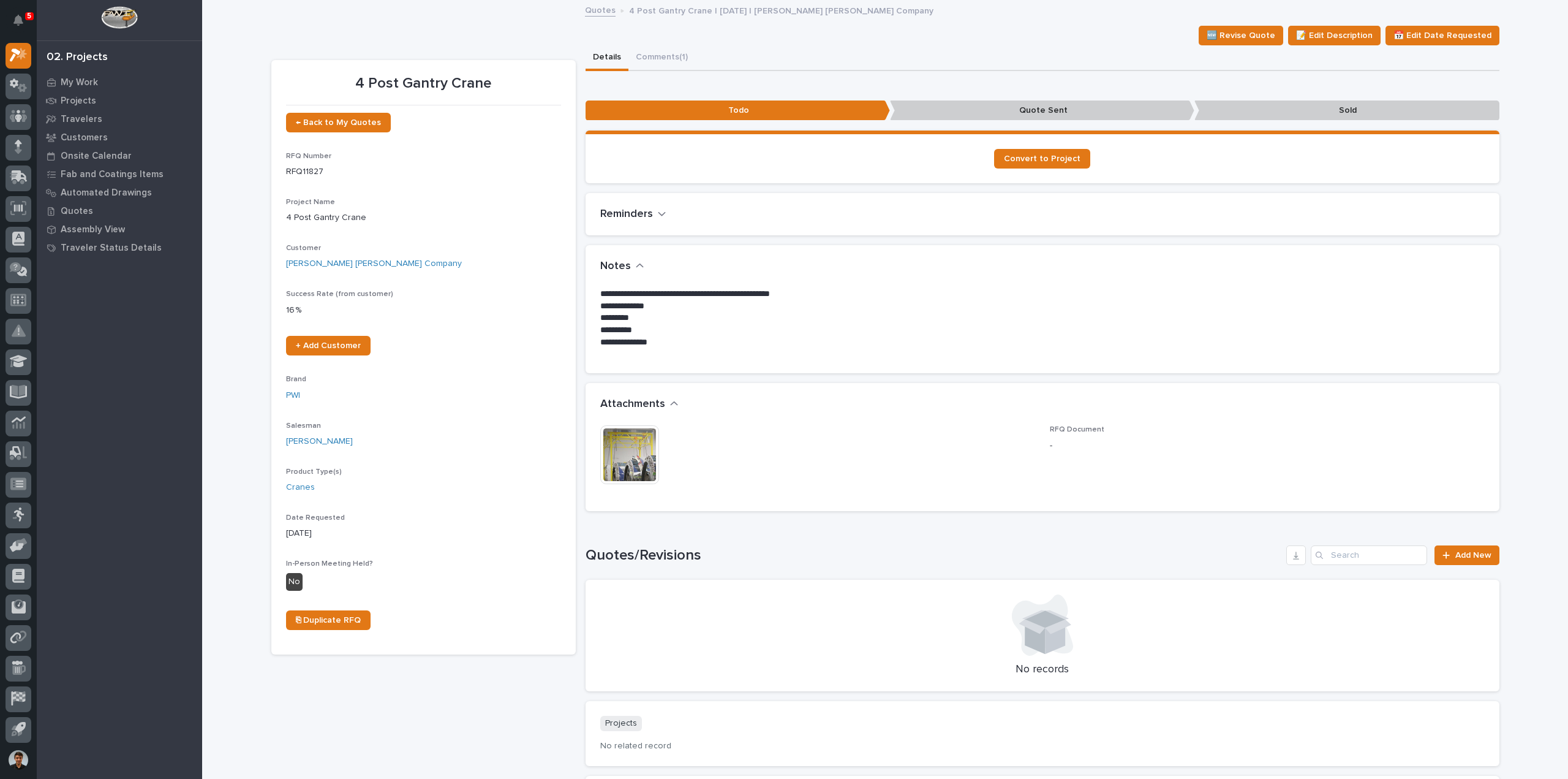
click at [633, 453] on img at bounding box center [629, 454] width 59 height 59
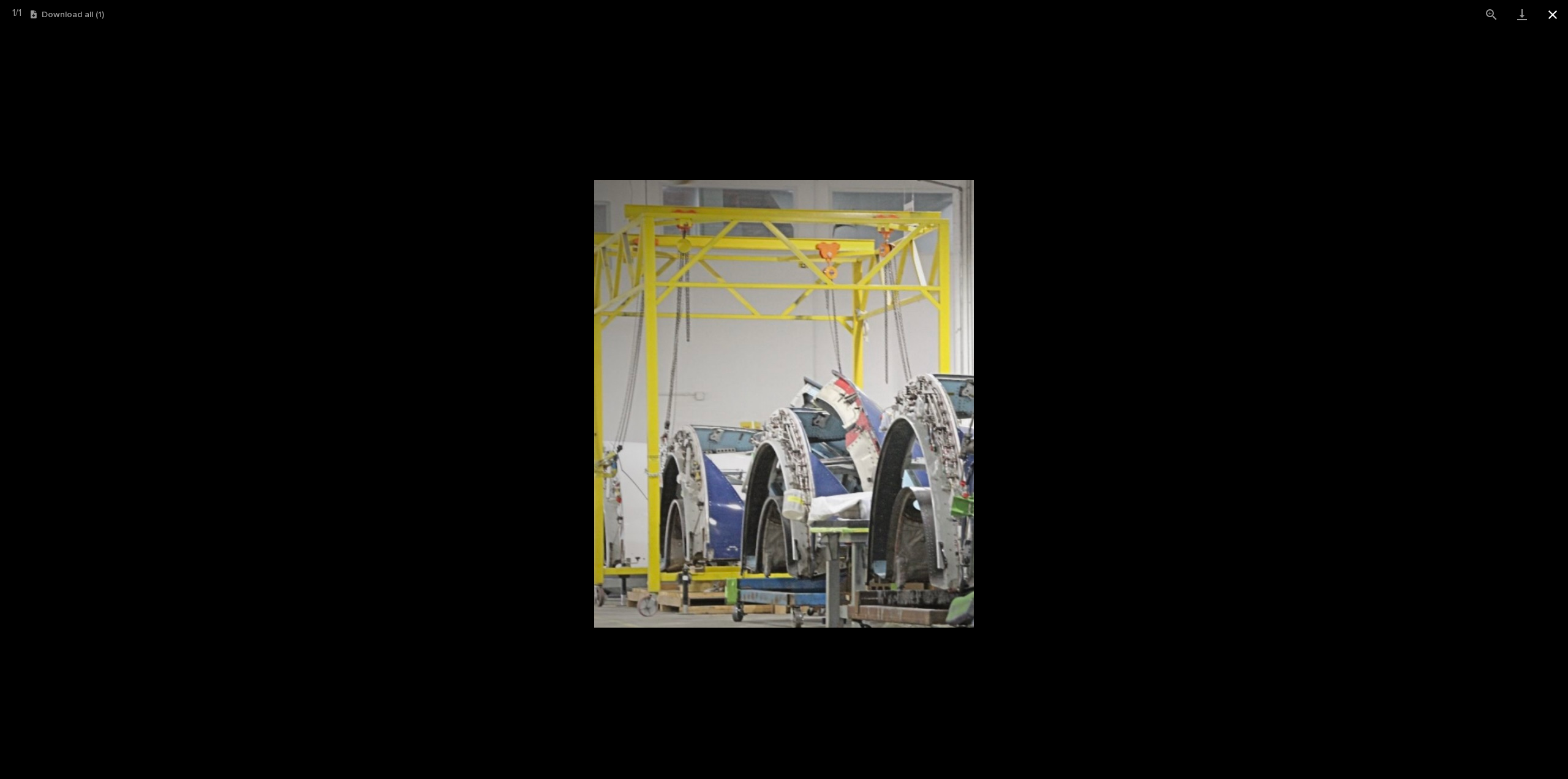
click at [1552, 2] on button "Close gallery" at bounding box center [1552, 14] width 31 height 29
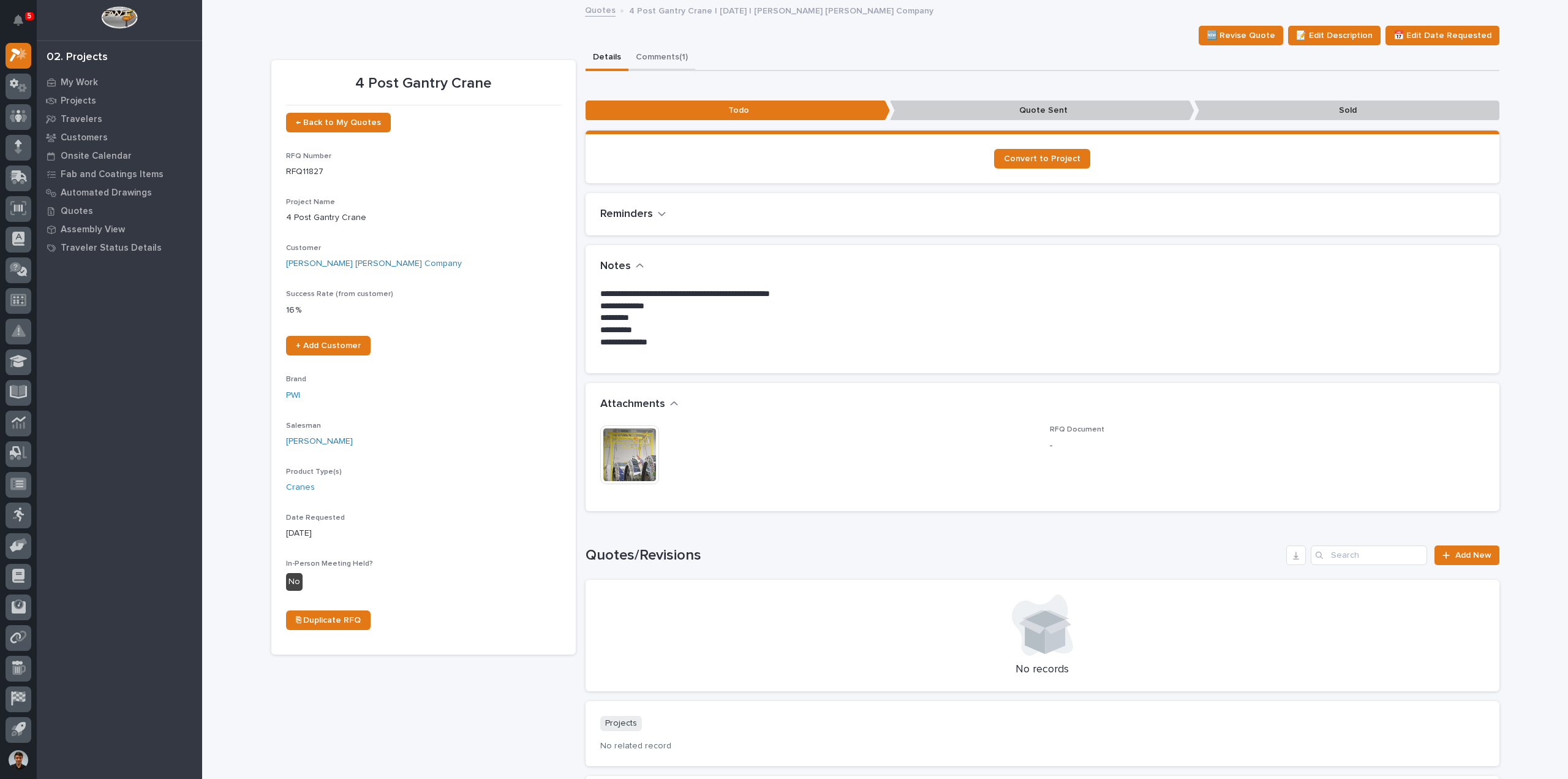
click at [650, 47] on button "Comments (1)" at bounding box center [662, 58] width 67 height 26
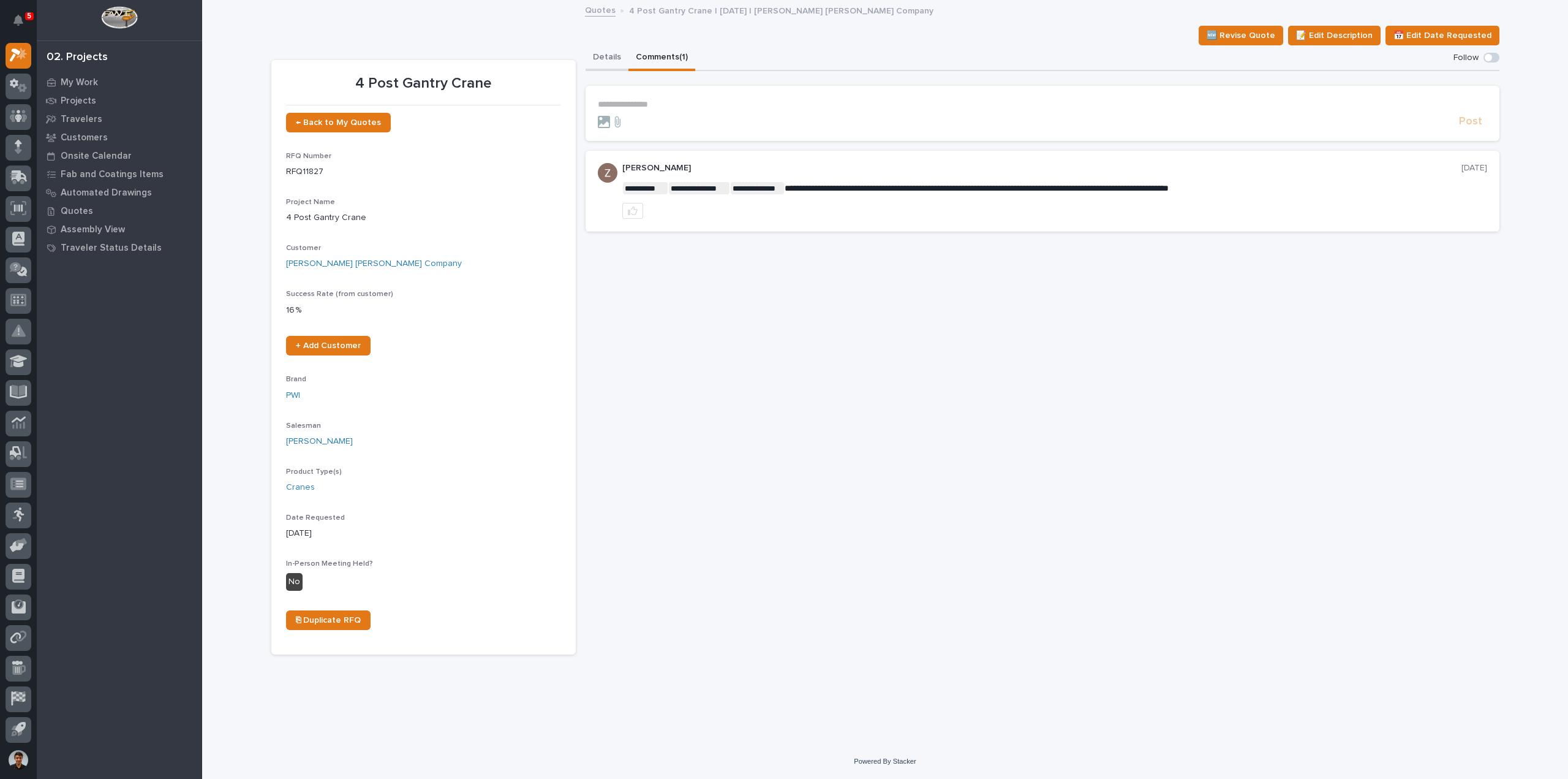
click at [594, 68] on button "Details" at bounding box center [607, 58] width 43 height 26
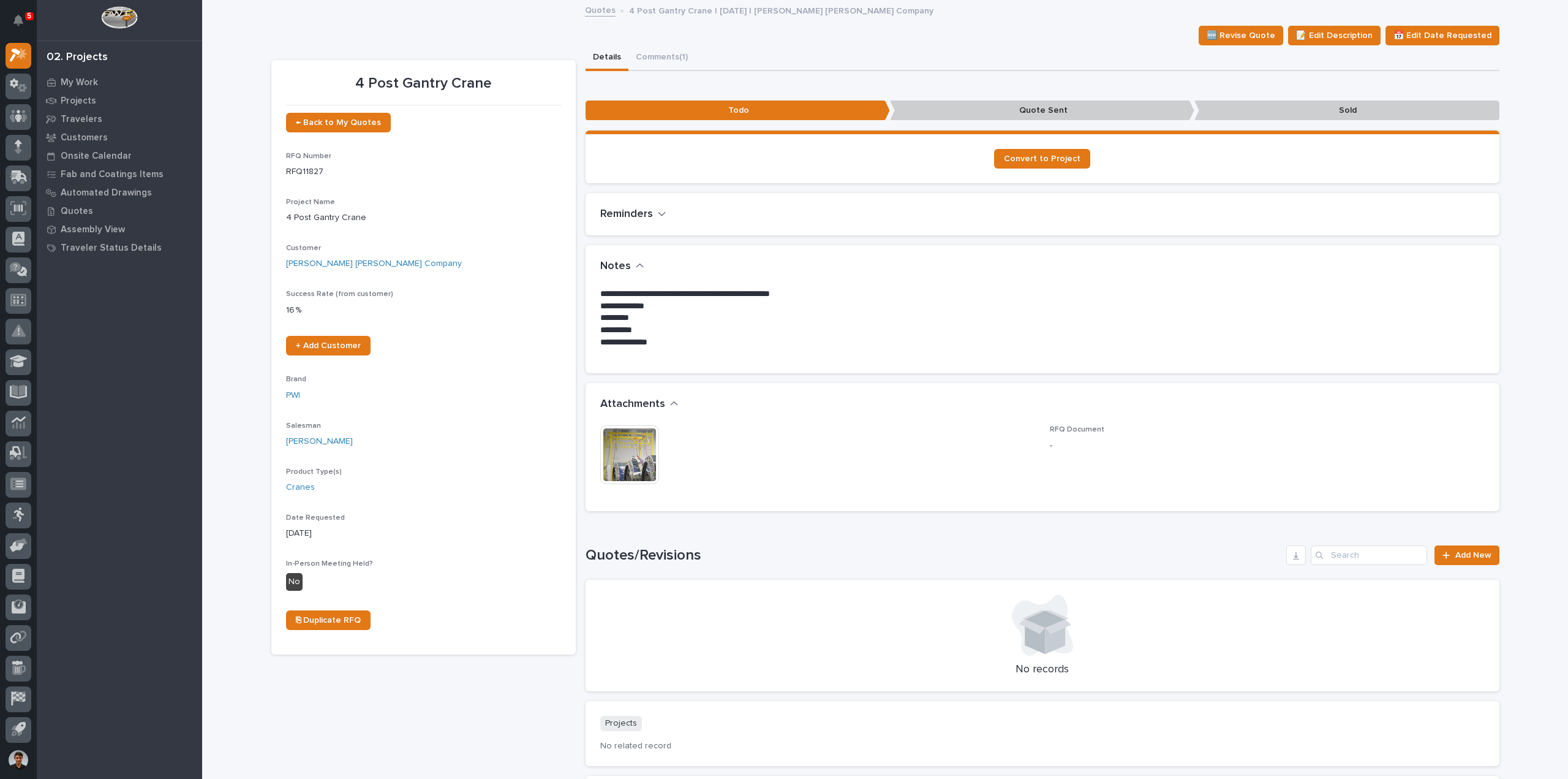
click at [627, 455] on img at bounding box center [629, 454] width 59 height 59
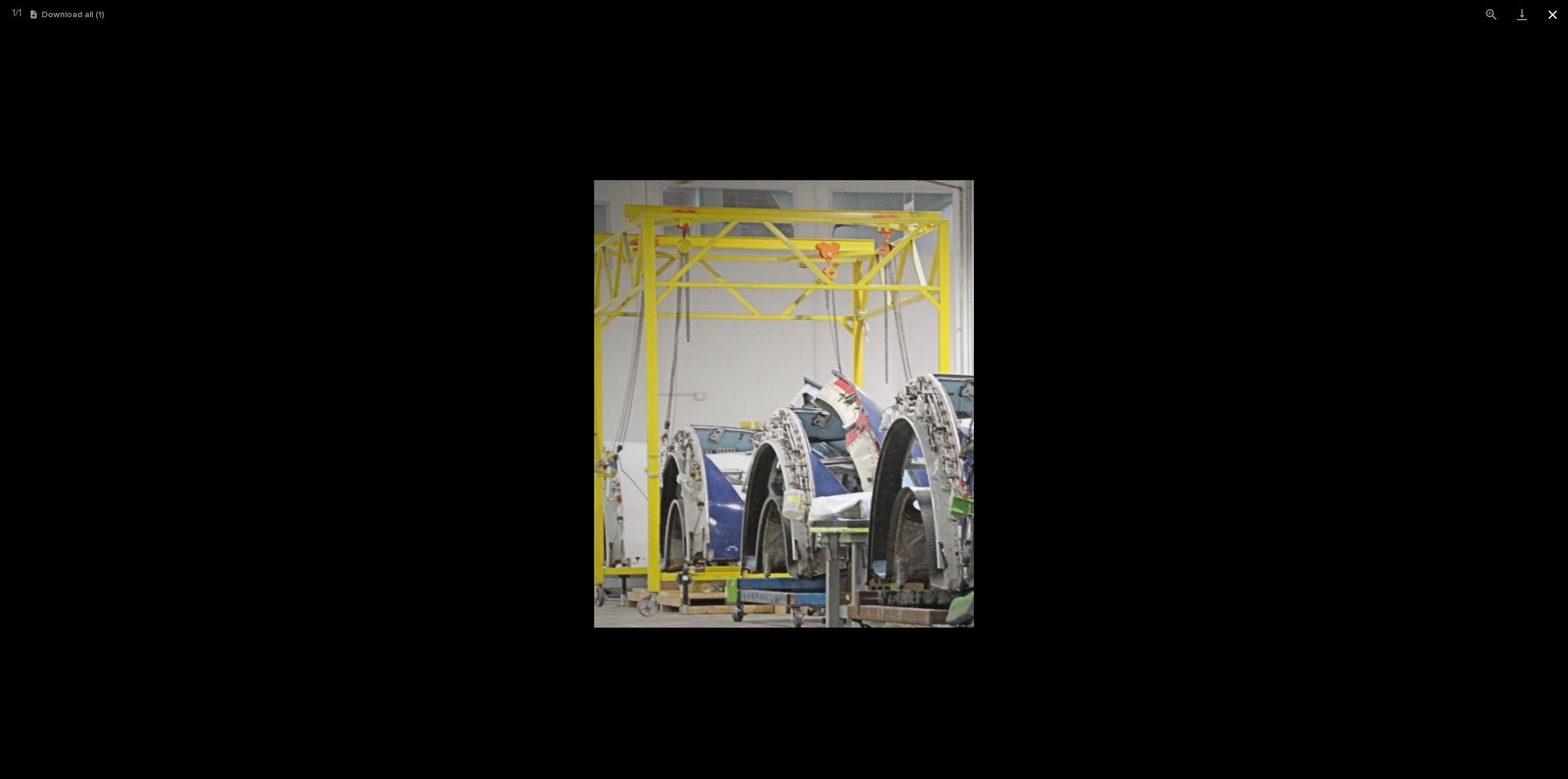
click at [1555, 10] on button "Close gallery" at bounding box center [1552, 14] width 31 height 29
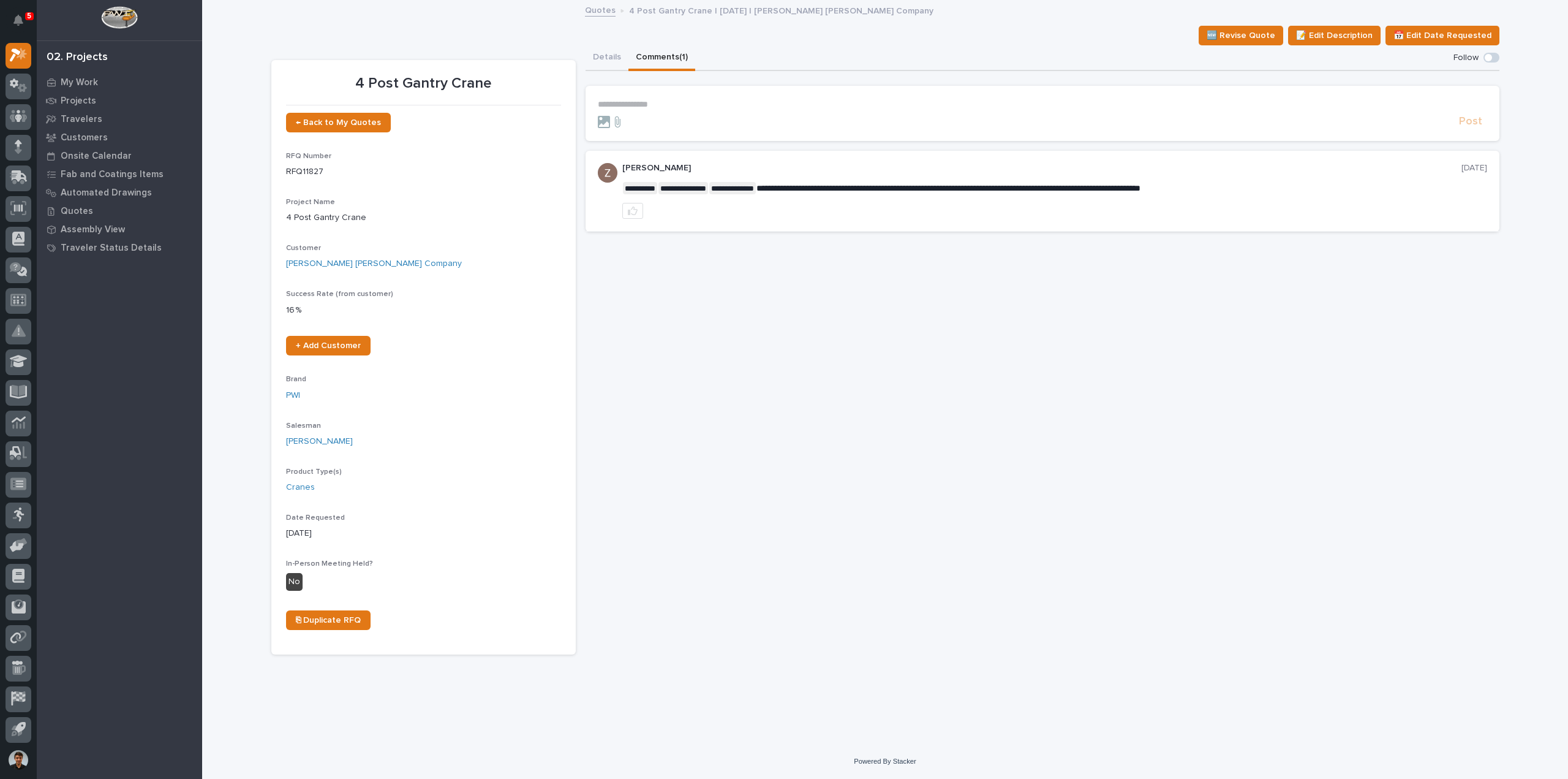
click at [658, 58] on button "Comments (1)" at bounding box center [662, 58] width 67 height 26
click at [608, 60] on button "Details" at bounding box center [607, 58] width 43 height 26
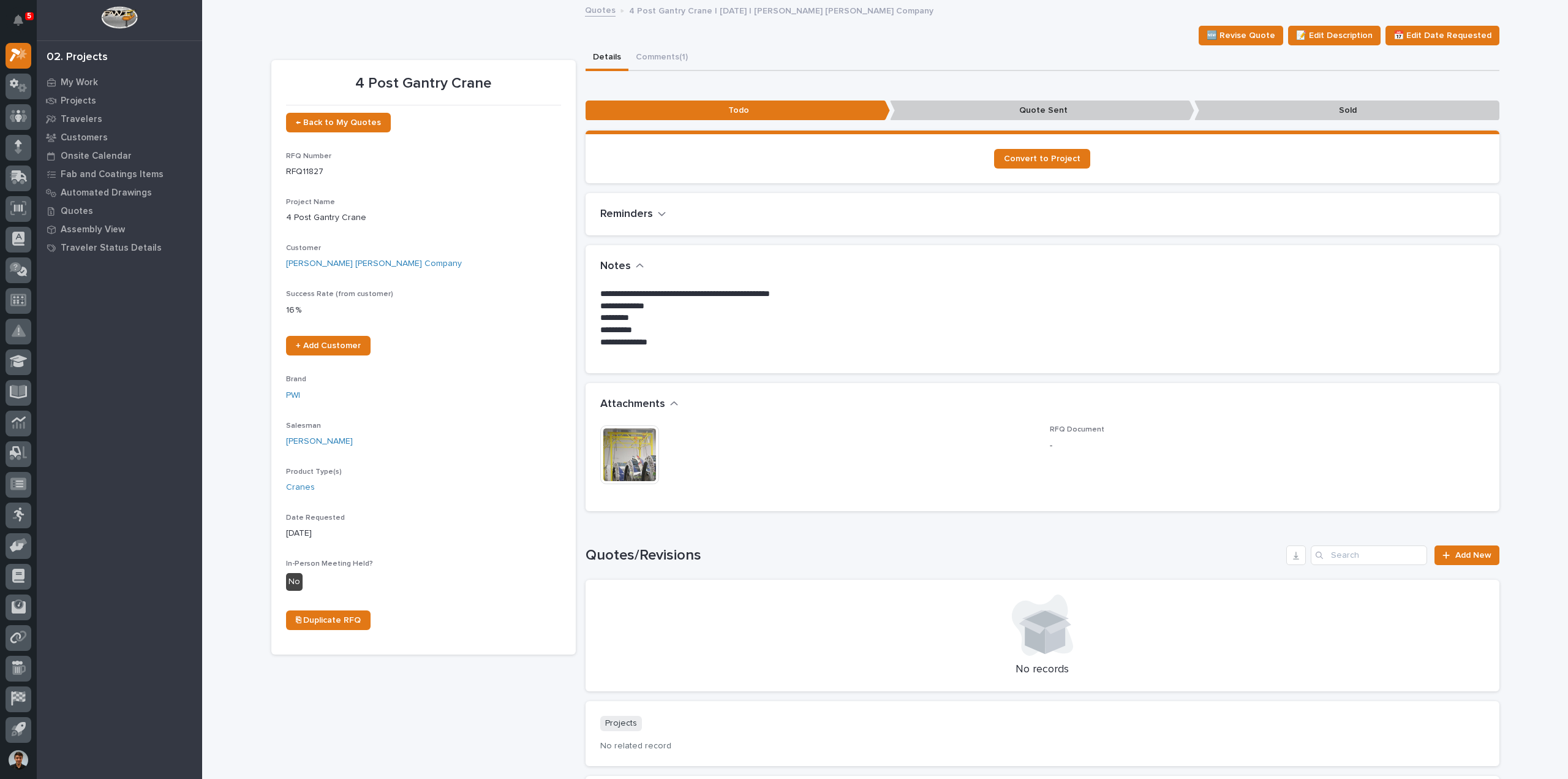
click at [617, 452] on img at bounding box center [629, 454] width 59 height 59
click at [621, 447] on img at bounding box center [629, 454] width 59 height 59
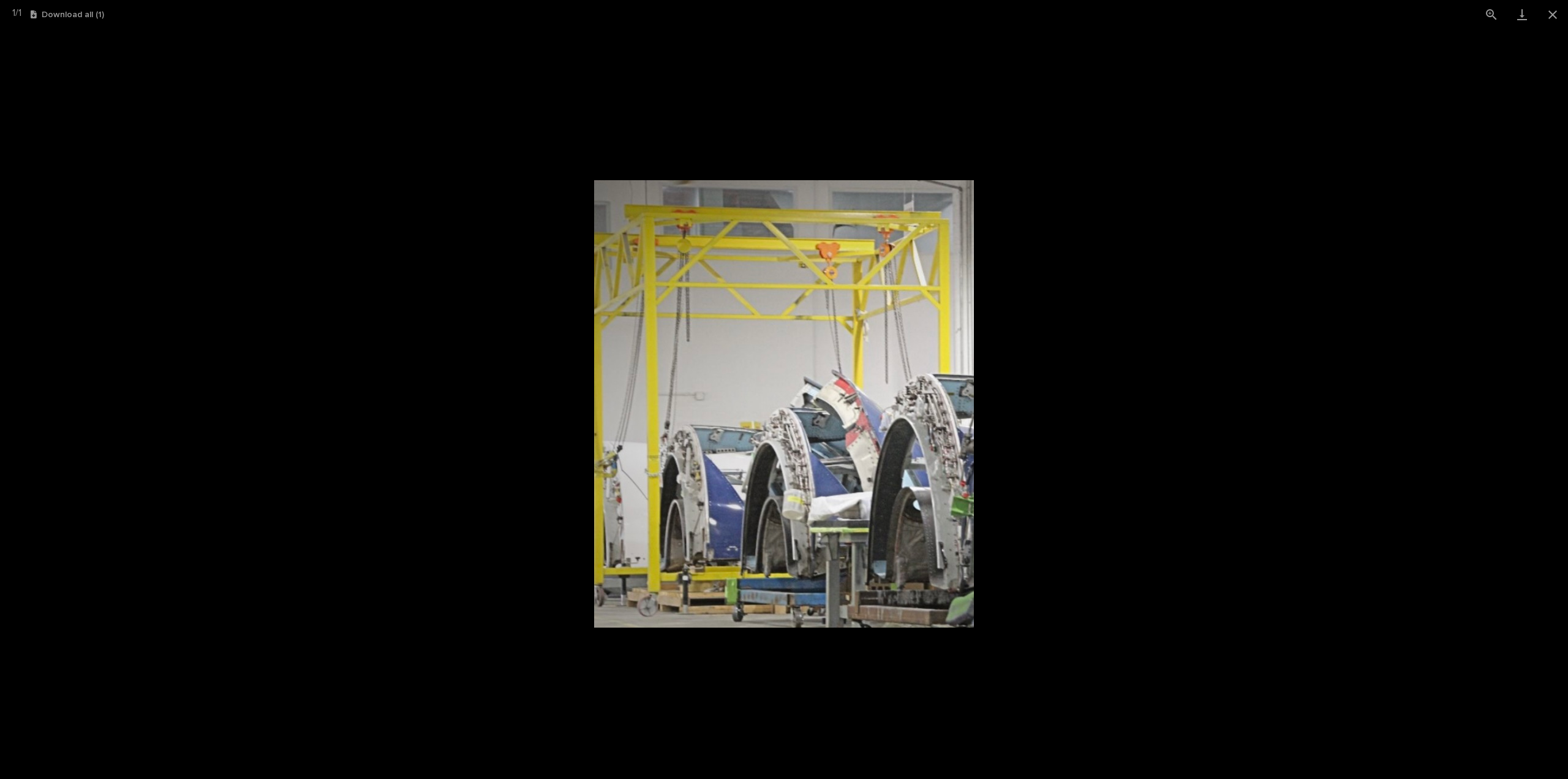
click at [983, 401] on picture at bounding box center [784, 403] width 1568 height 750
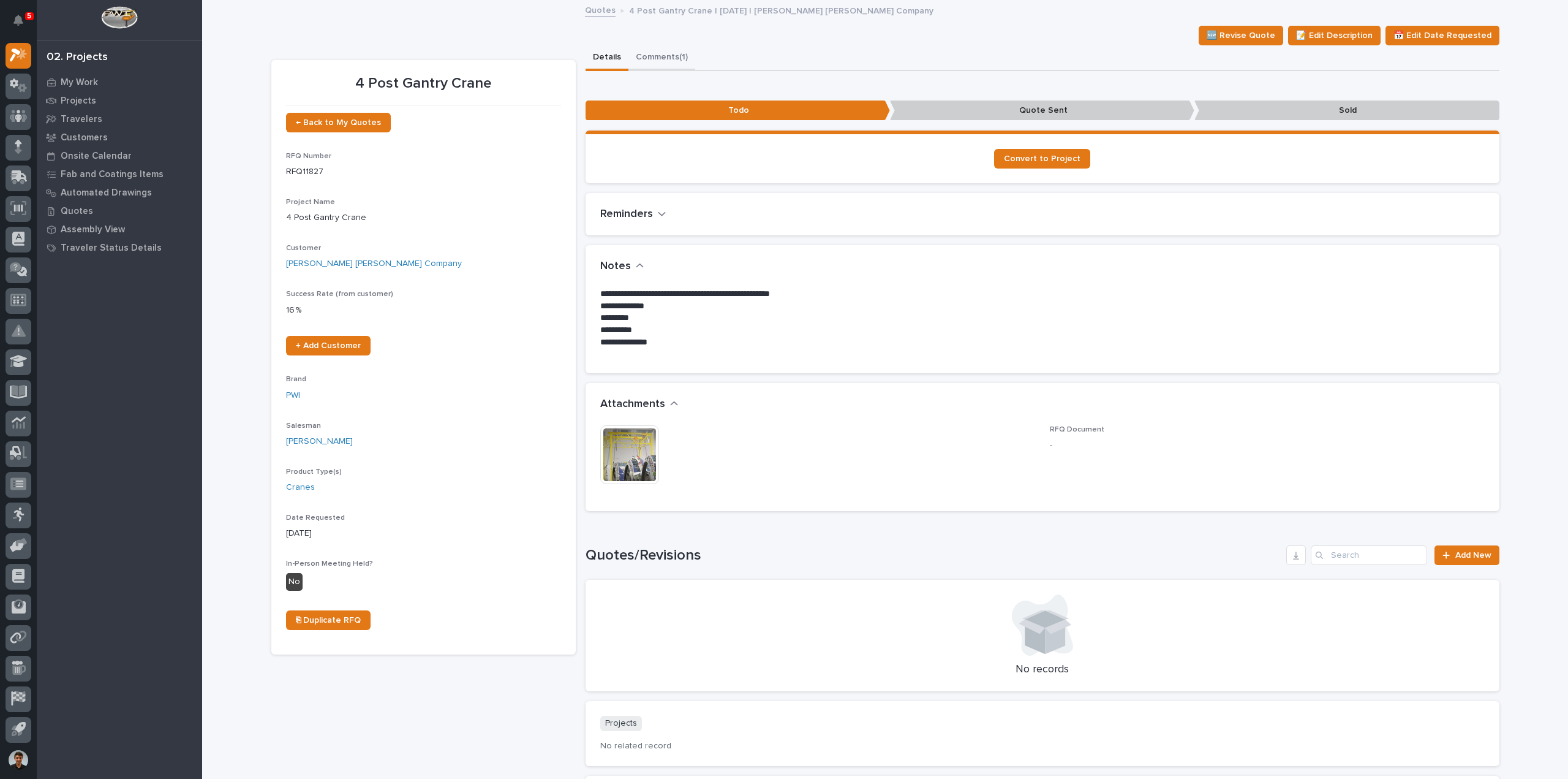
click at [657, 56] on button "Comments (1)" at bounding box center [662, 58] width 67 height 26
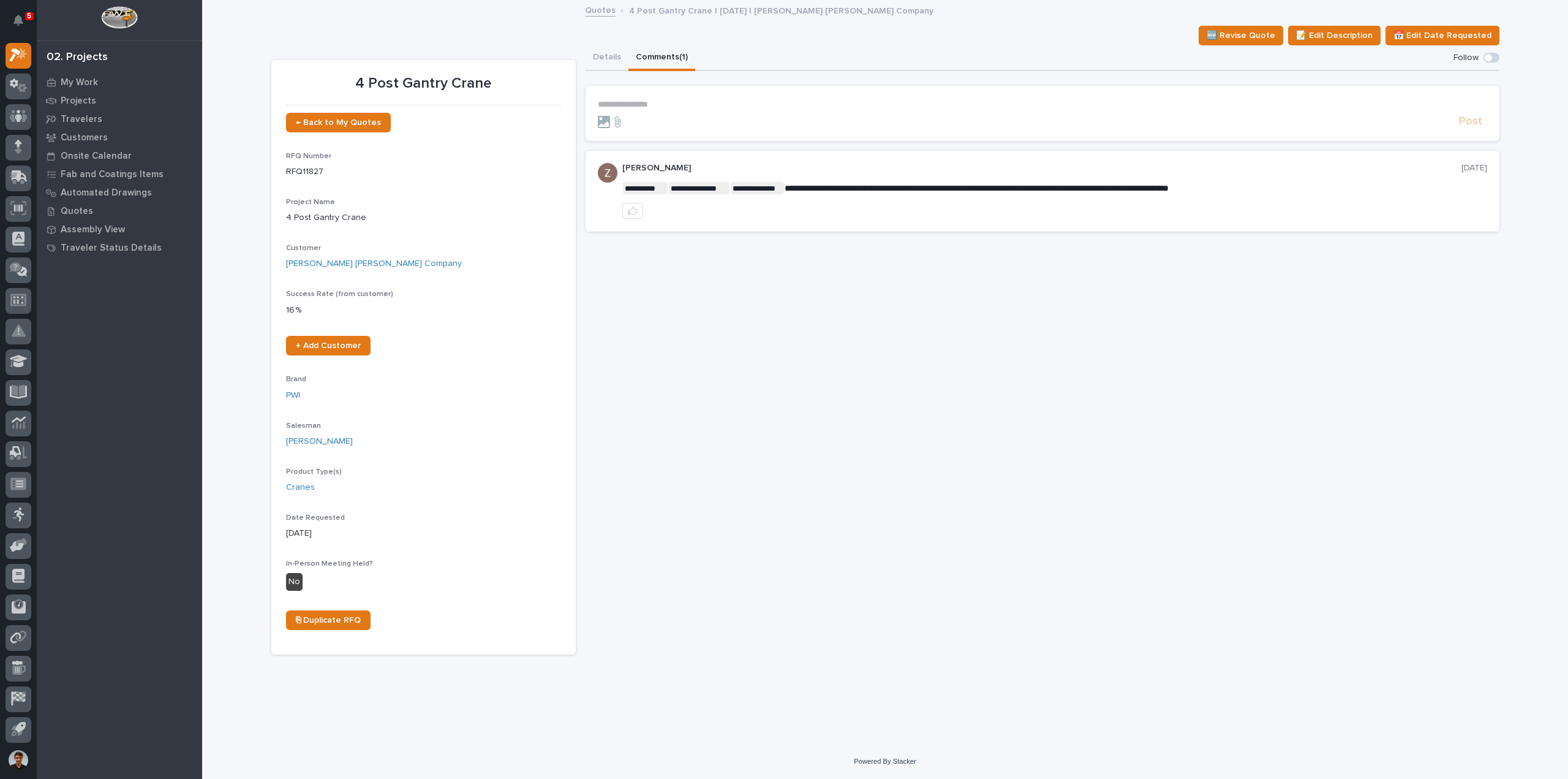
click at [653, 107] on p "**********" at bounding box center [1043, 104] width 889 height 10
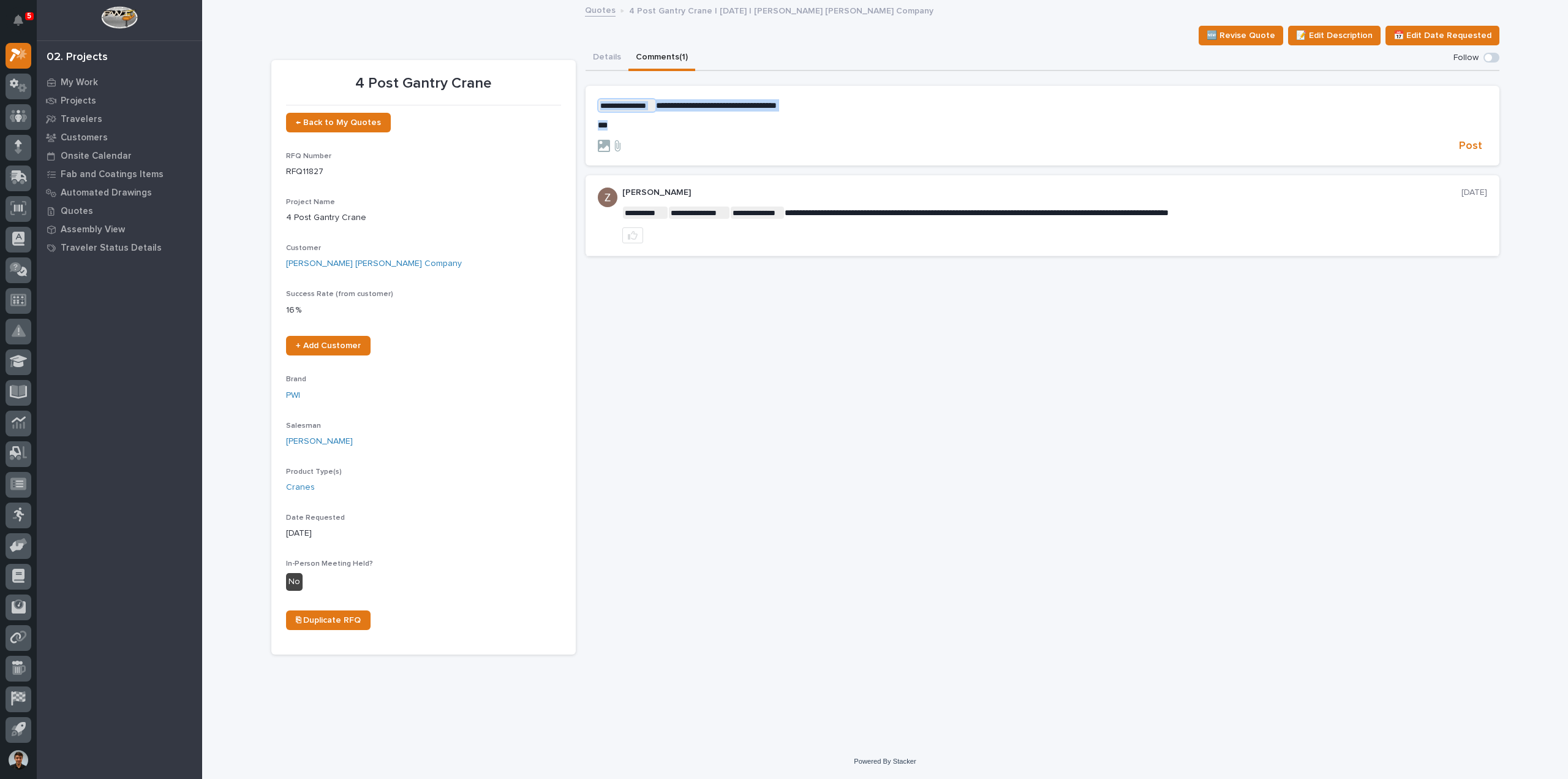
drag, startPoint x: 624, startPoint y: 121, endPoint x: 553, endPoint y: 101, distance: 73.8
click at [553, 101] on div "**********" at bounding box center [886, 350] width 1229 height 609
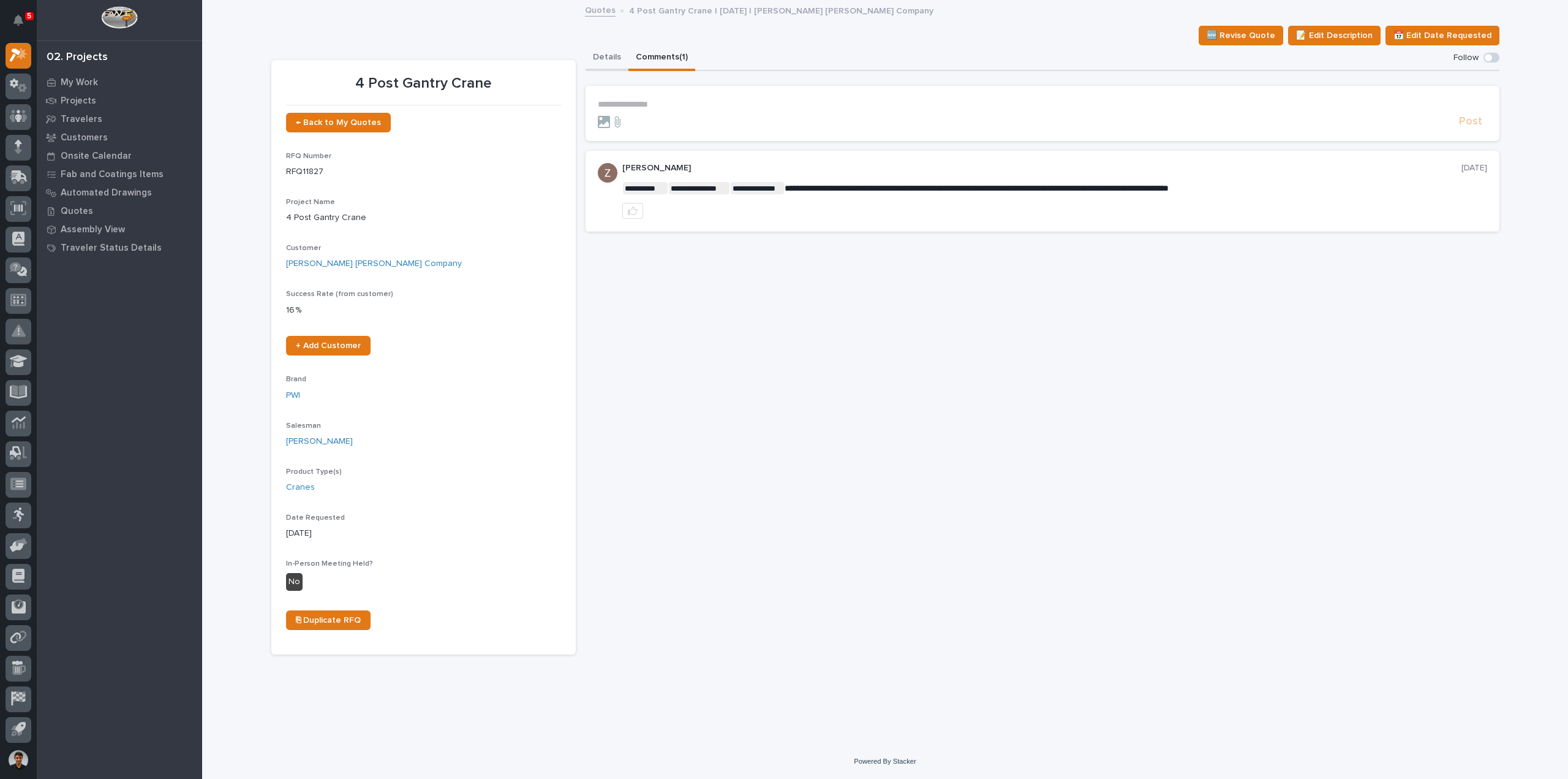
click at [612, 50] on button "Details" at bounding box center [607, 58] width 43 height 26
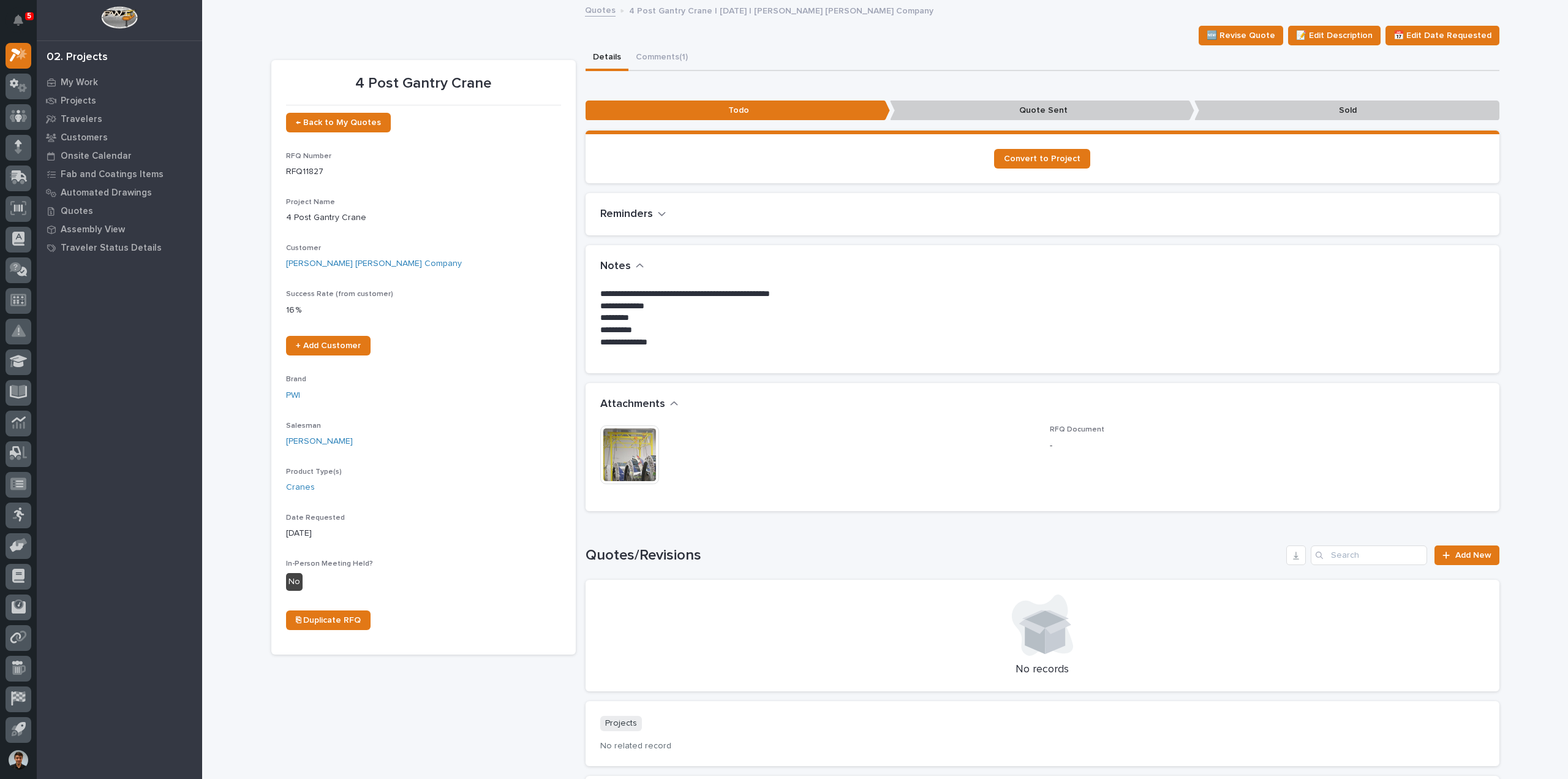
click at [690, 60] on div "Details Comments (1)" at bounding box center [1043, 58] width 914 height 26
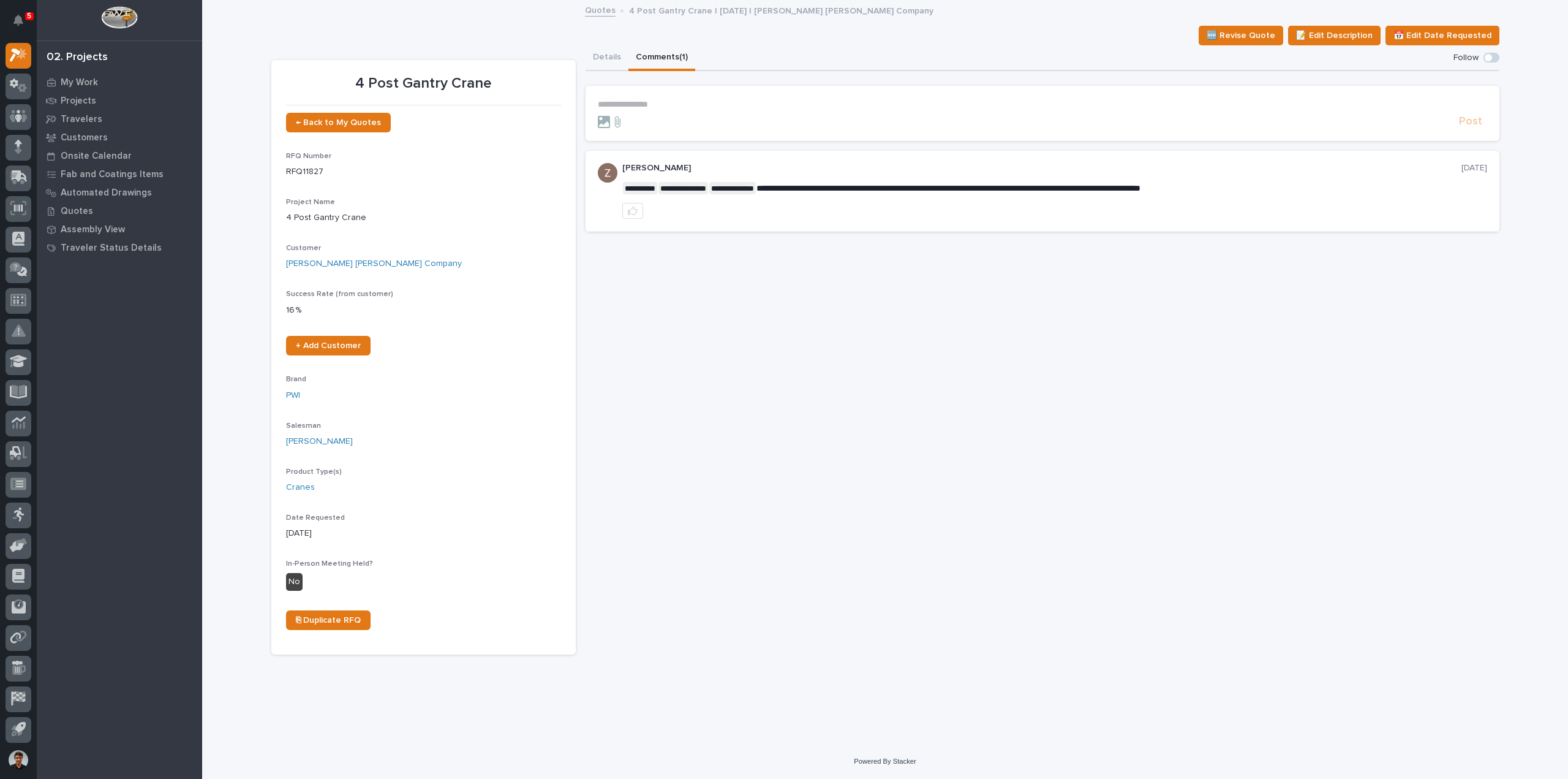
click at [680, 59] on button "Comments (1)" at bounding box center [662, 58] width 67 height 26
click at [592, 62] on button "Details" at bounding box center [607, 58] width 43 height 26
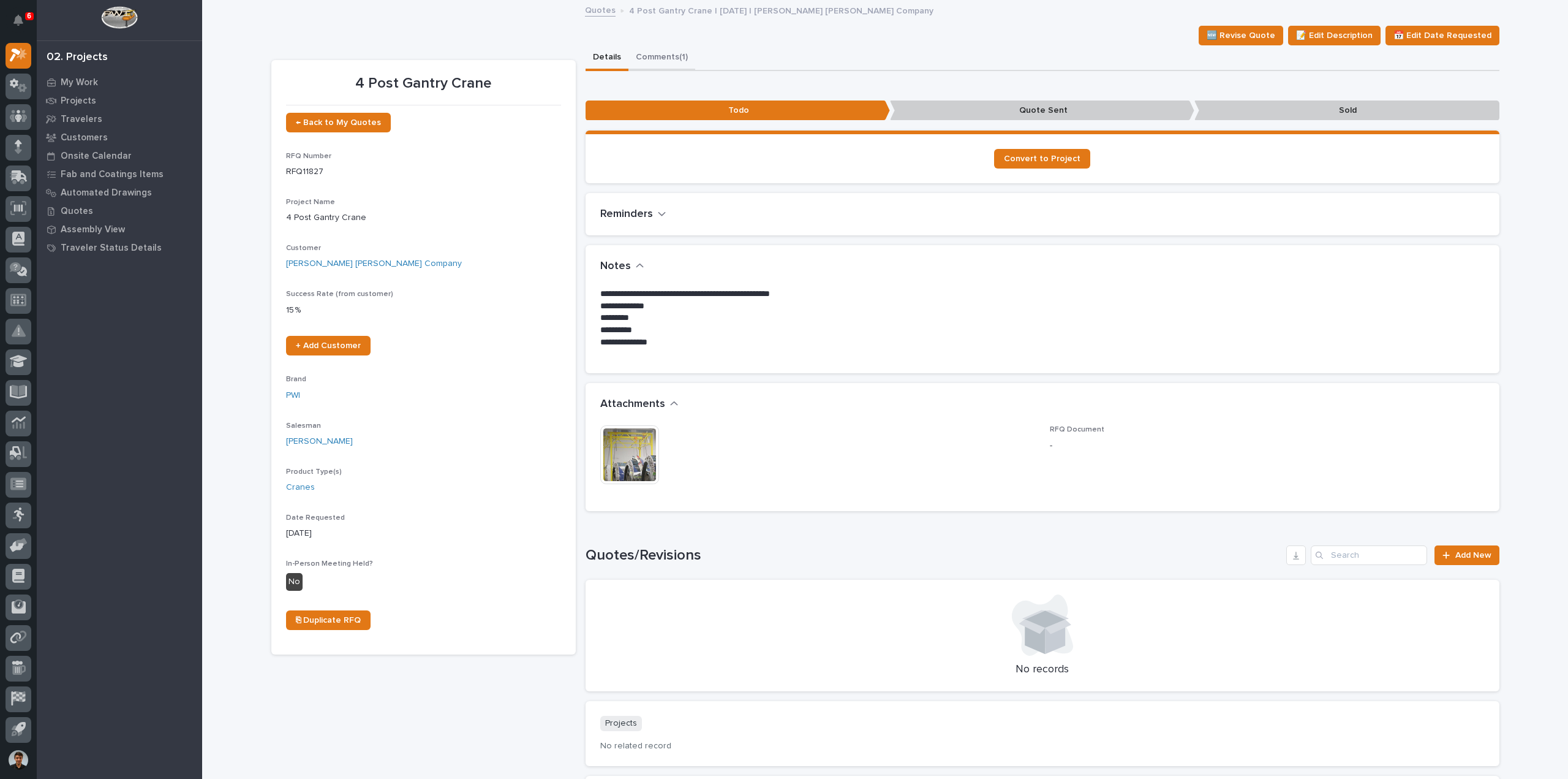
click at [643, 65] on button "Comments (1)" at bounding box center [662, 58] width 67 height 26
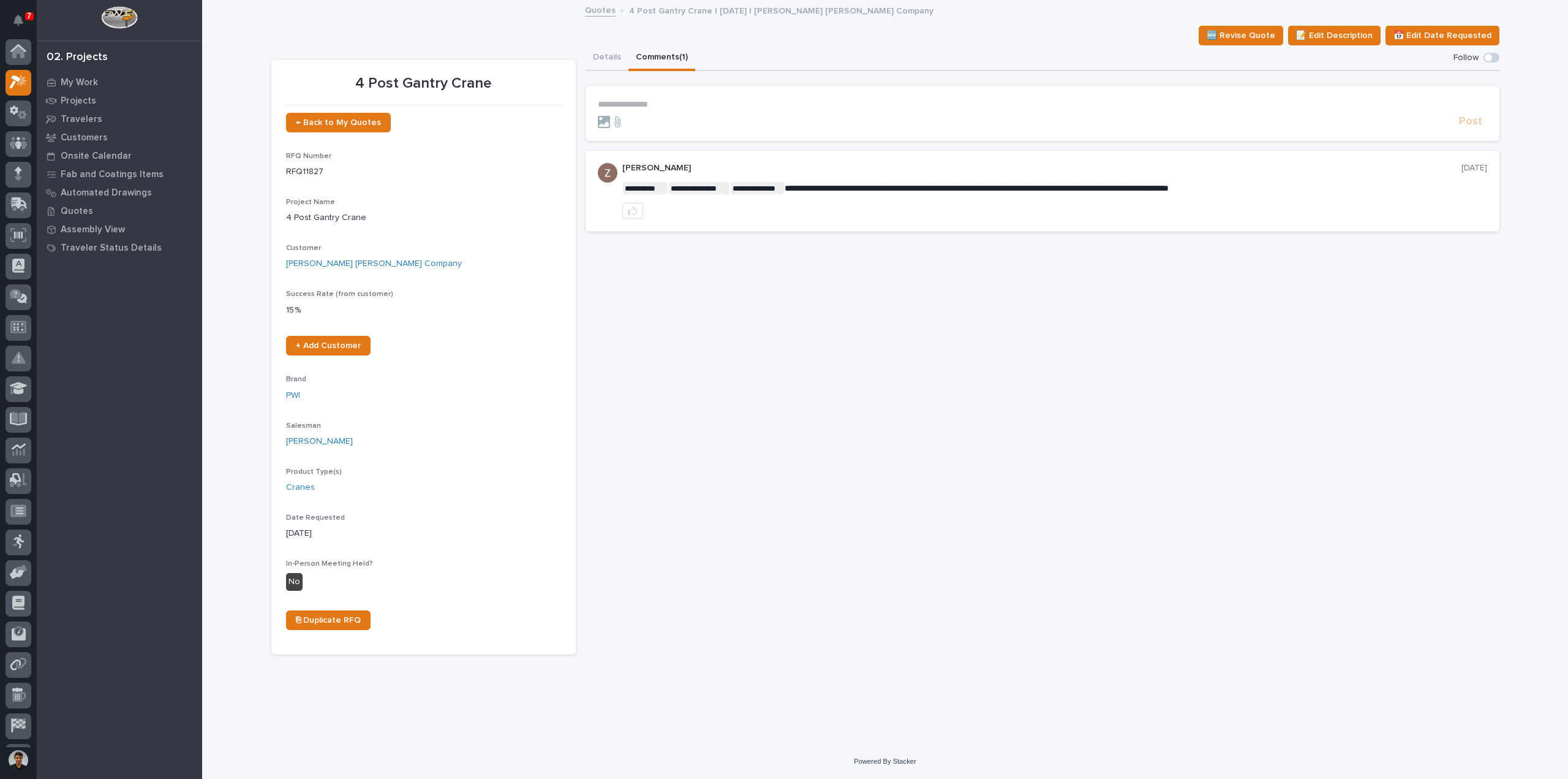
scroll to position [27, 0]
click at [610, 50] on button "Details" at bounding box center [607, 58] width 43 height 26
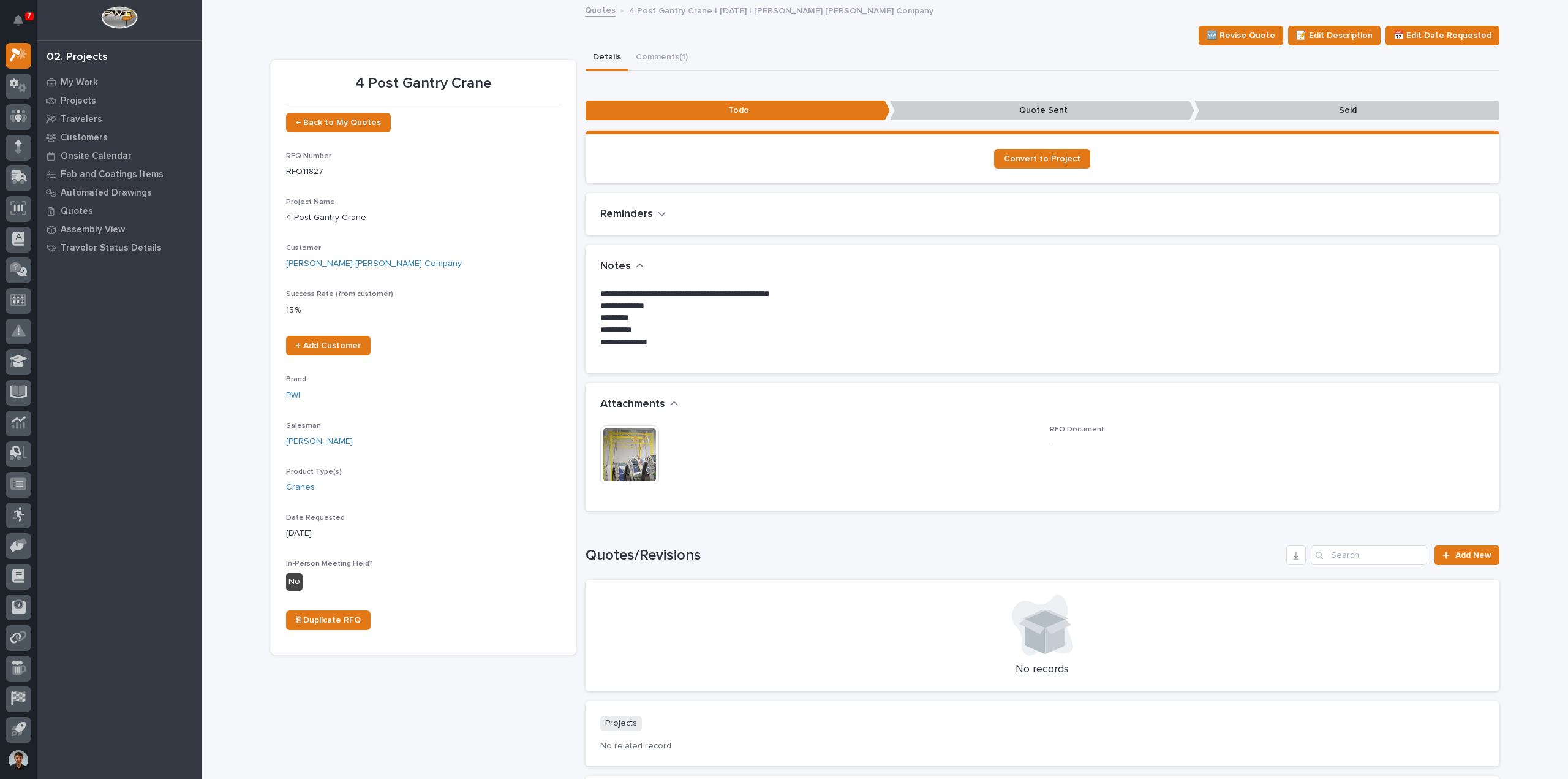
click at [648, 439] on img at bounding box center [629, 454] width 59 height 59
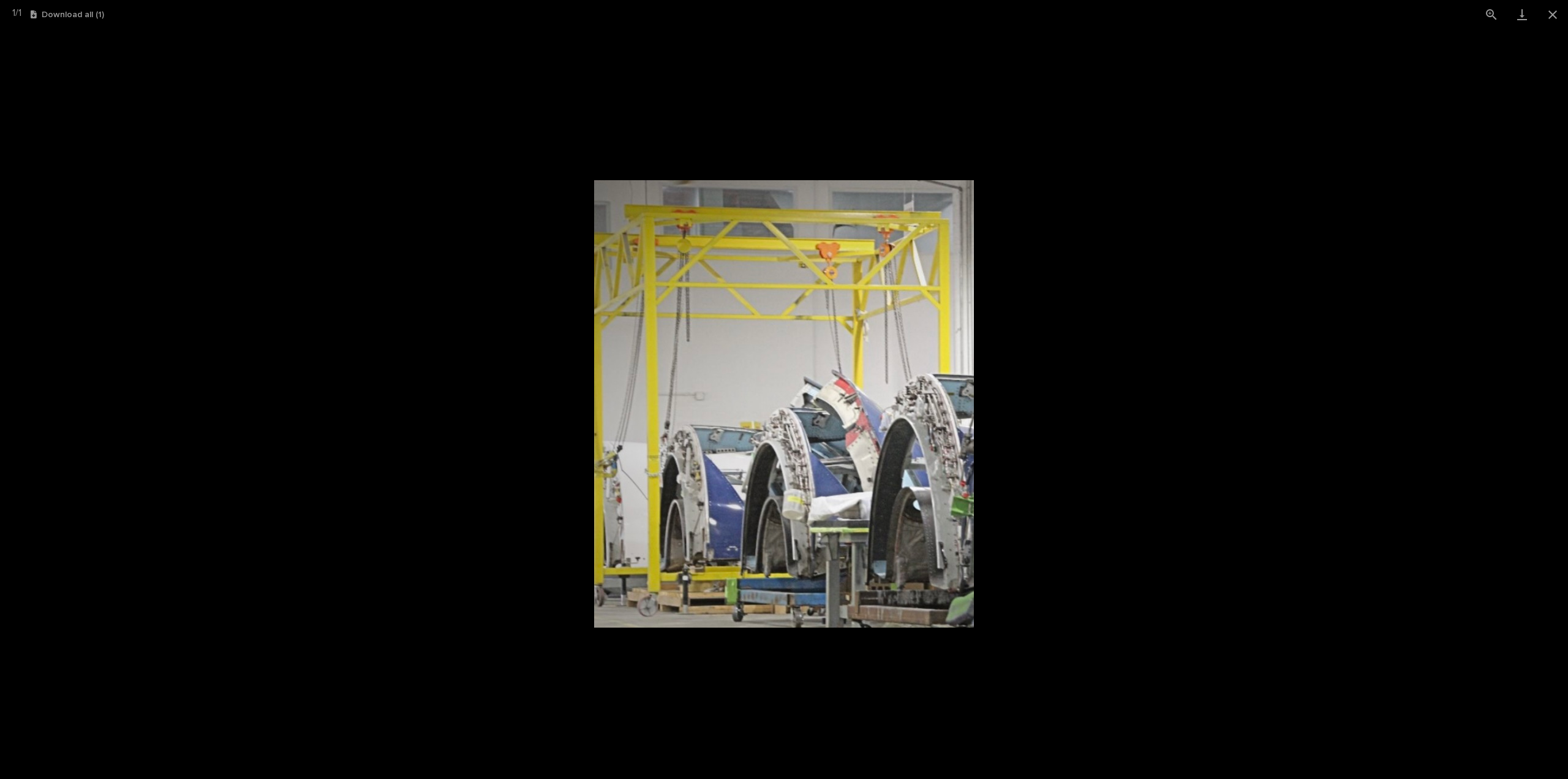
click at [1273, 569] on picture at bounding box center [784, 403] width 1568 height 750
click at [1174, 561] on picture at bounding box center [784, 403] width 1568 height 750
drag, startPoint x: 848, startPoint y: 733, endPoint x: 844, endPoint y: 738, distance: 6.4
click at [844, 731] on picture at bounding box center [784, 403] width 1568 height 750
click at [1257, 136] on picture at bounding box center [784, 403] width 1568 height 750
